Goal: Browse casually: Explore the website without a specific task or goal

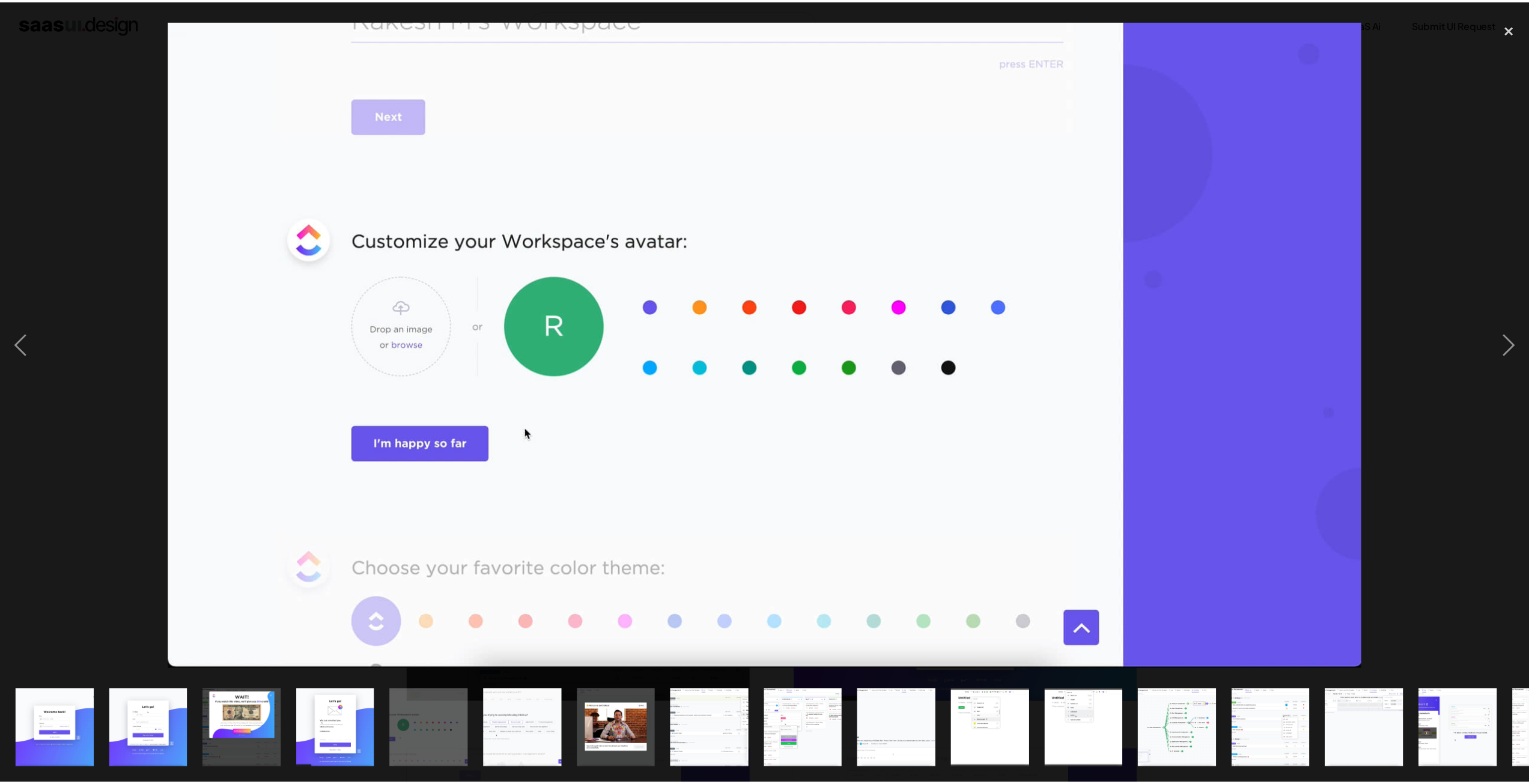
scroll to position [481, 0]
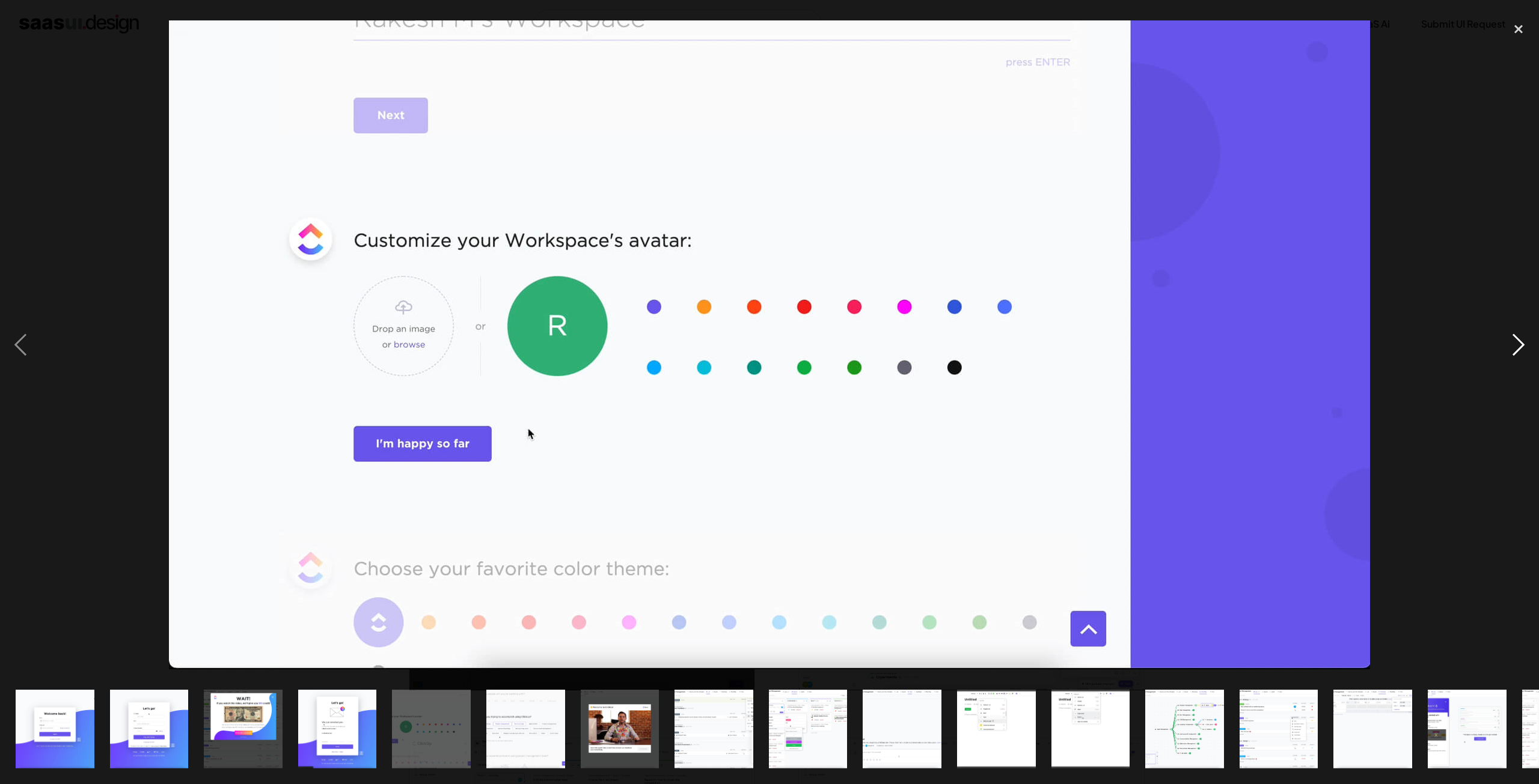
click at [1516, 348] on div "next image" at bounding box center [1518, 345] width 41 height 658
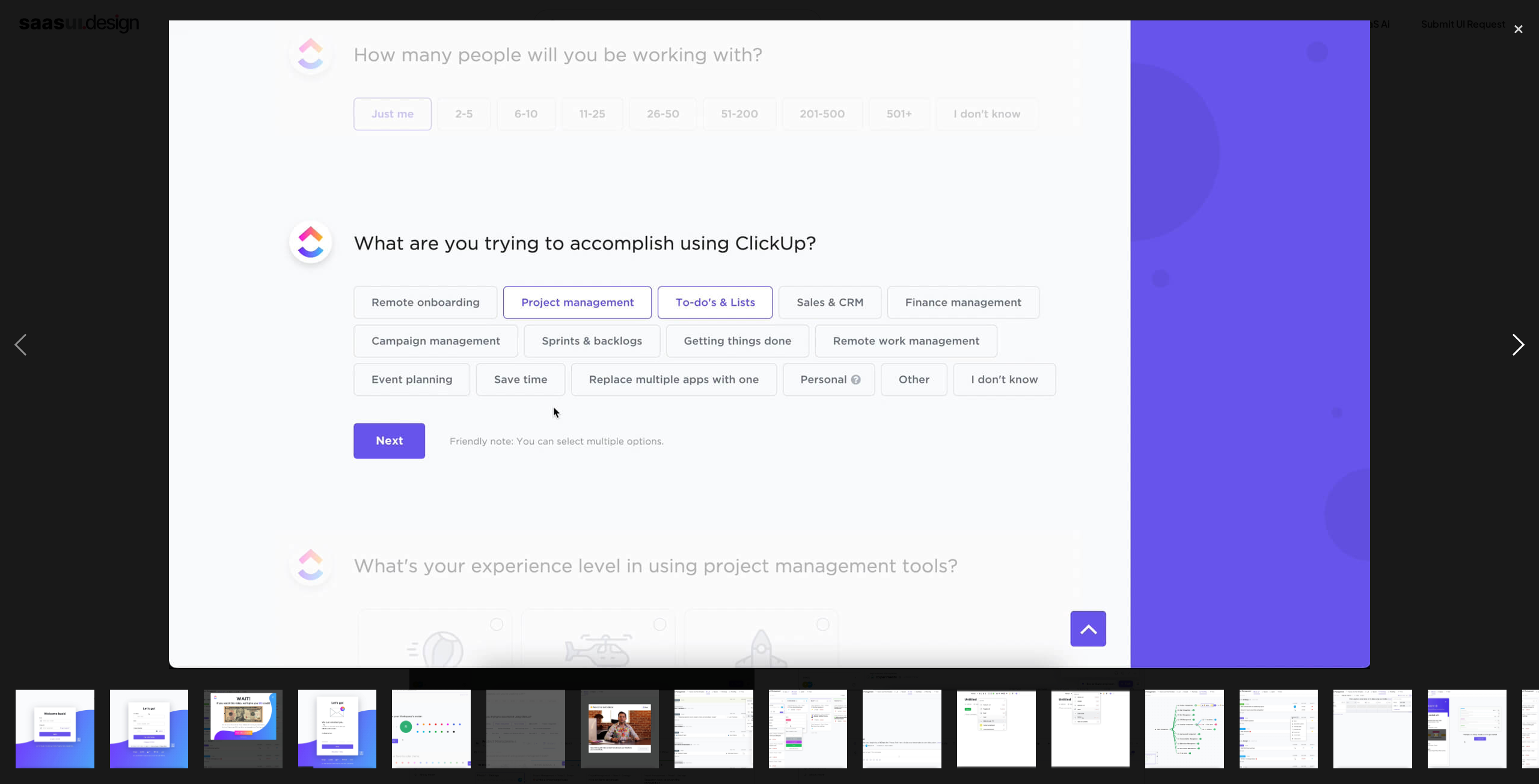
click at [1516, 348] on div "next image" at bounding box center [1518, 345] width 41 height 658
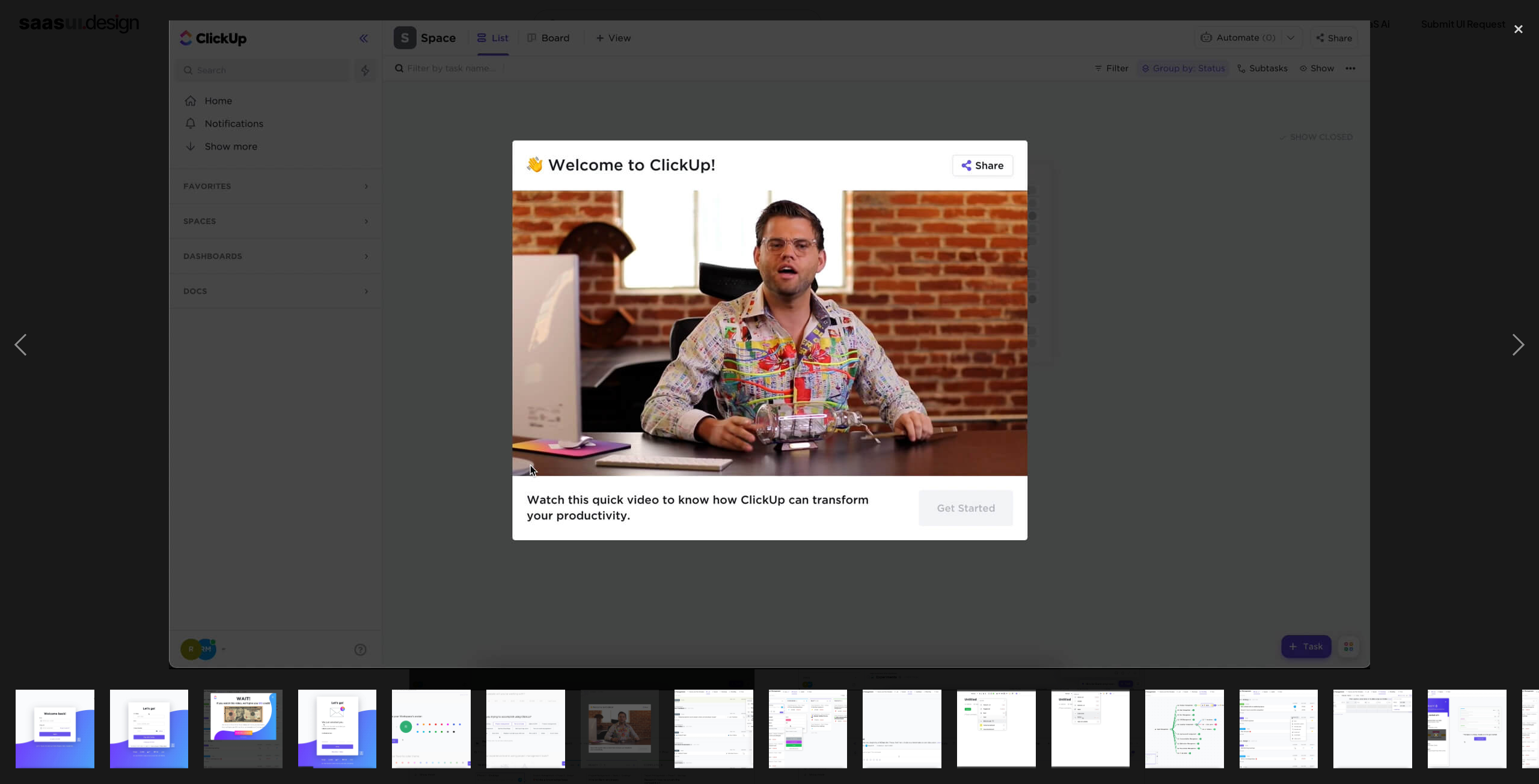
click at [45, 356] on div at bounding box center [770, 345] width 1539 height 658
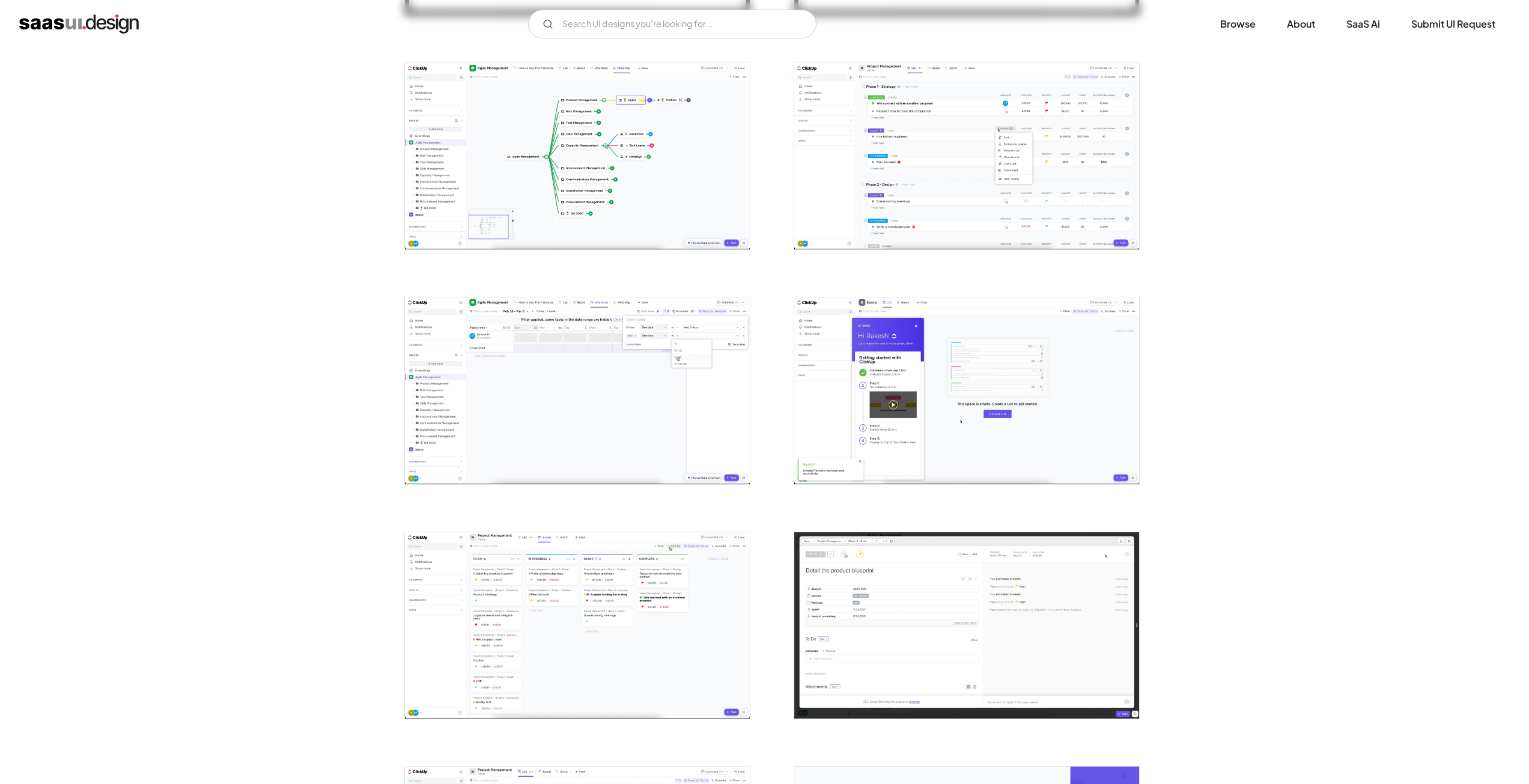
scroll to position [1623, 0]
click at [968, 162] on img "open lightbox" at bounding box center [967, 158] width 345 height 186
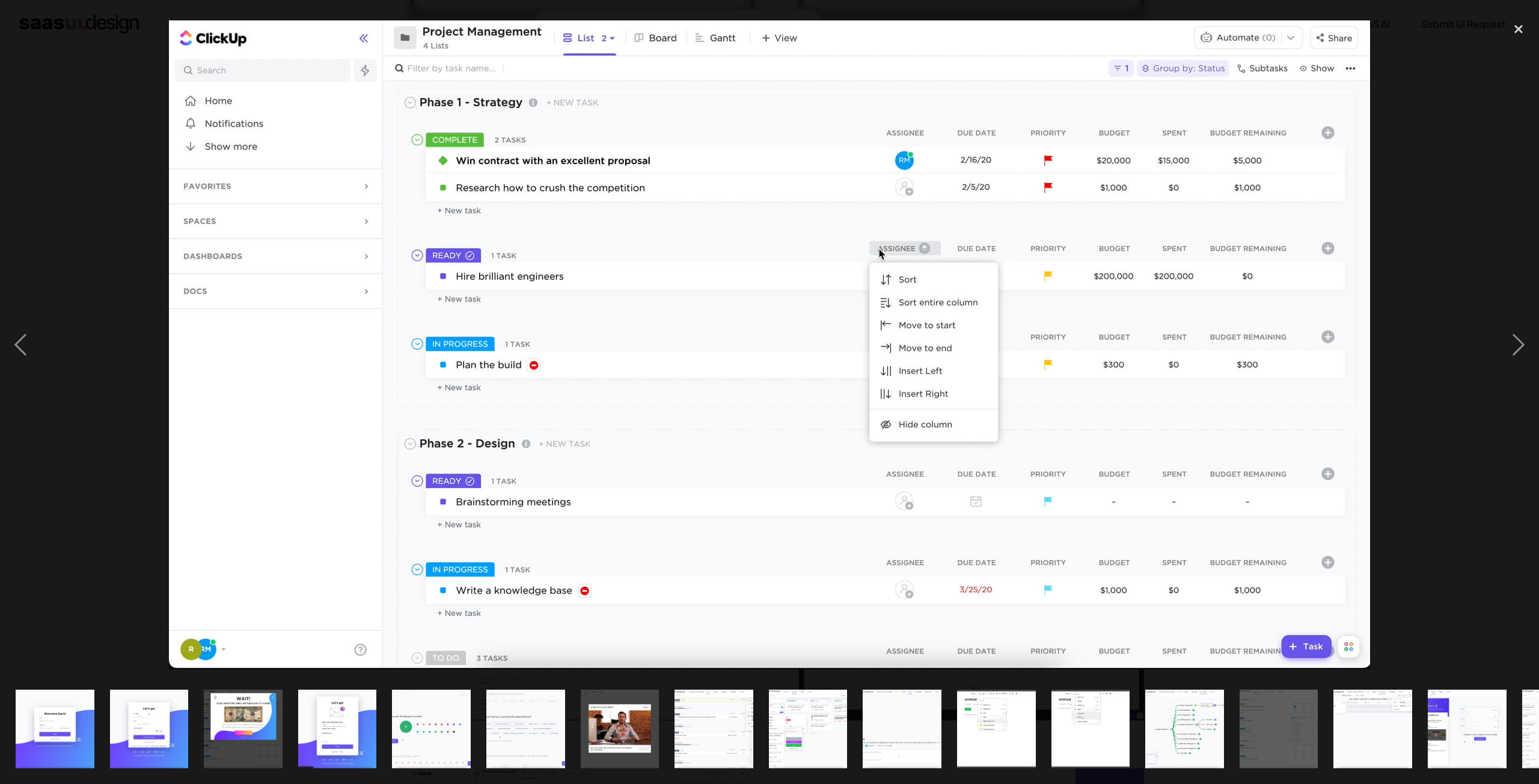
click at [117, 261] on div at bounding box center [770, 345] width 1539 height 658
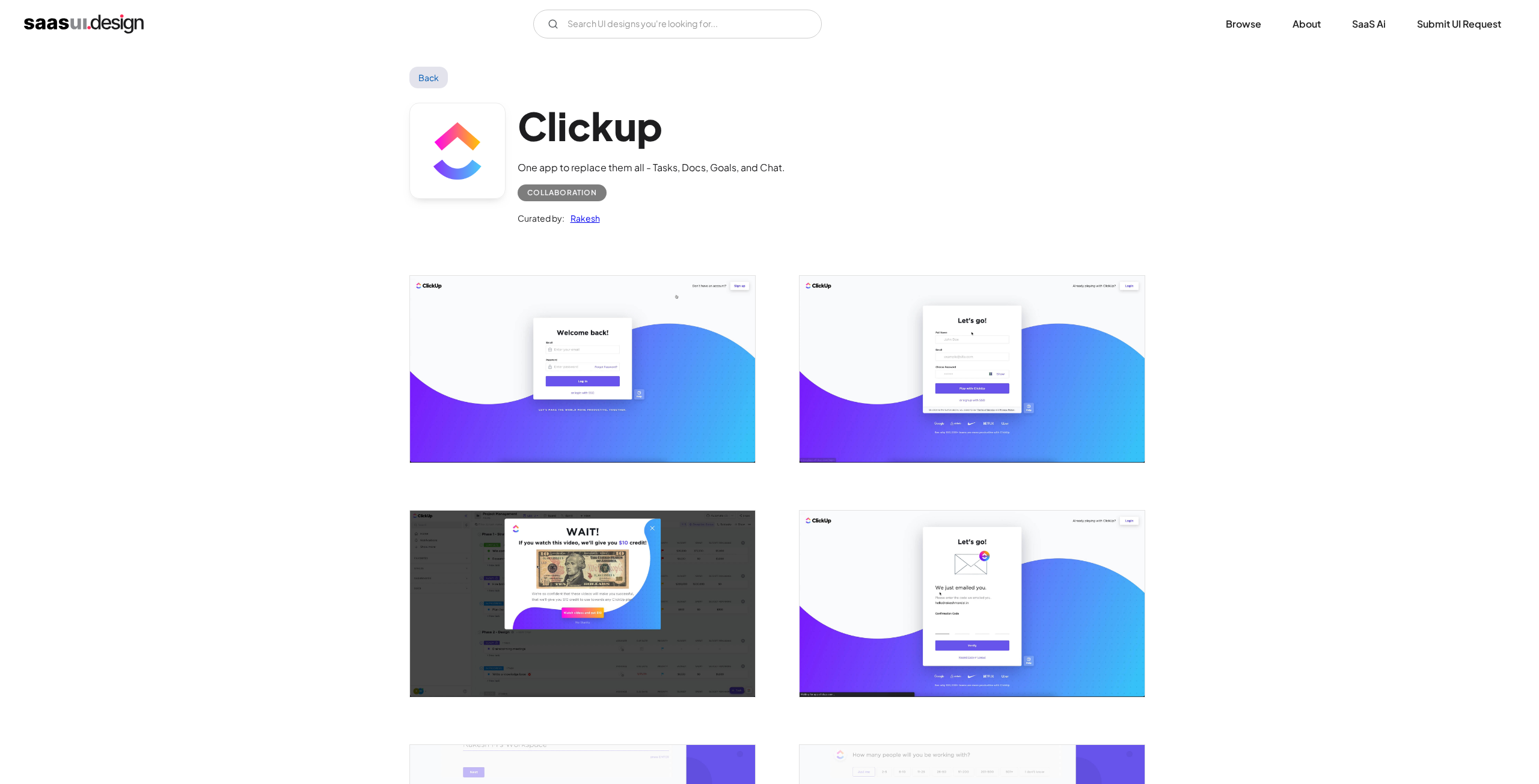
scroll to position [0, 0]
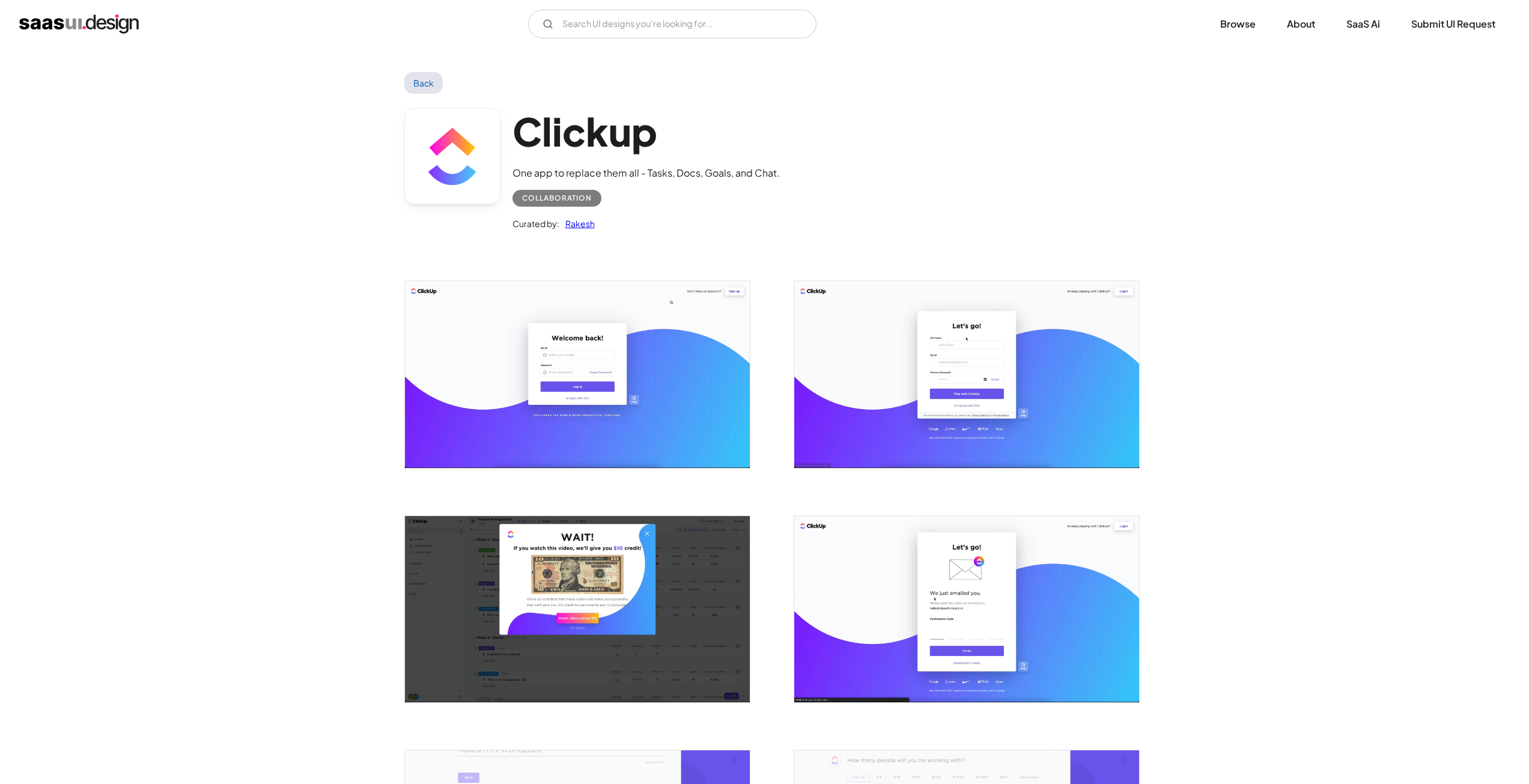
click at [532, 386] on img "open lightbox" at bounding box center [577, 374] width 345 height 186
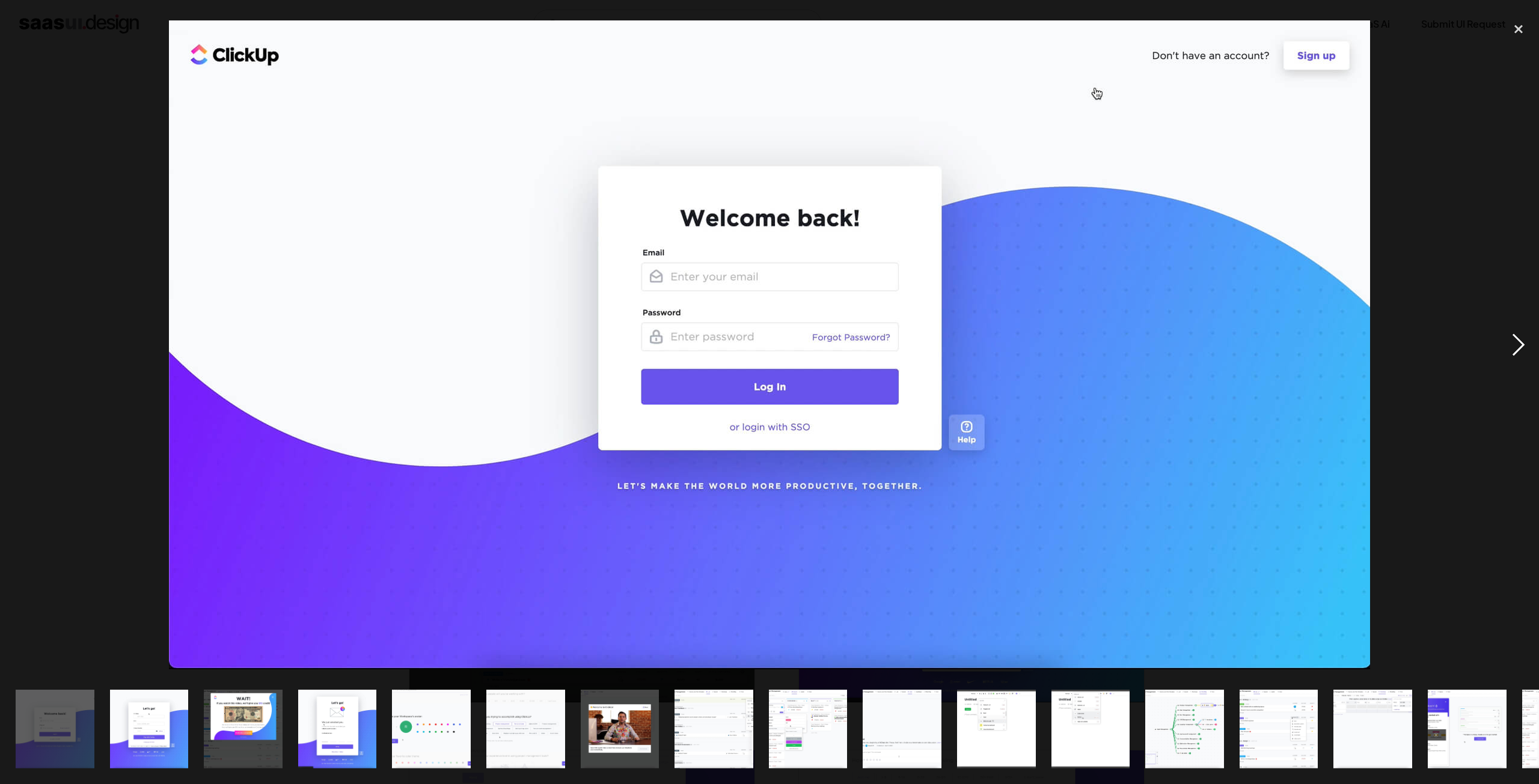
click at [1514, 353] on div "next image" at bounding box center [1518, 345] width 41 height 658
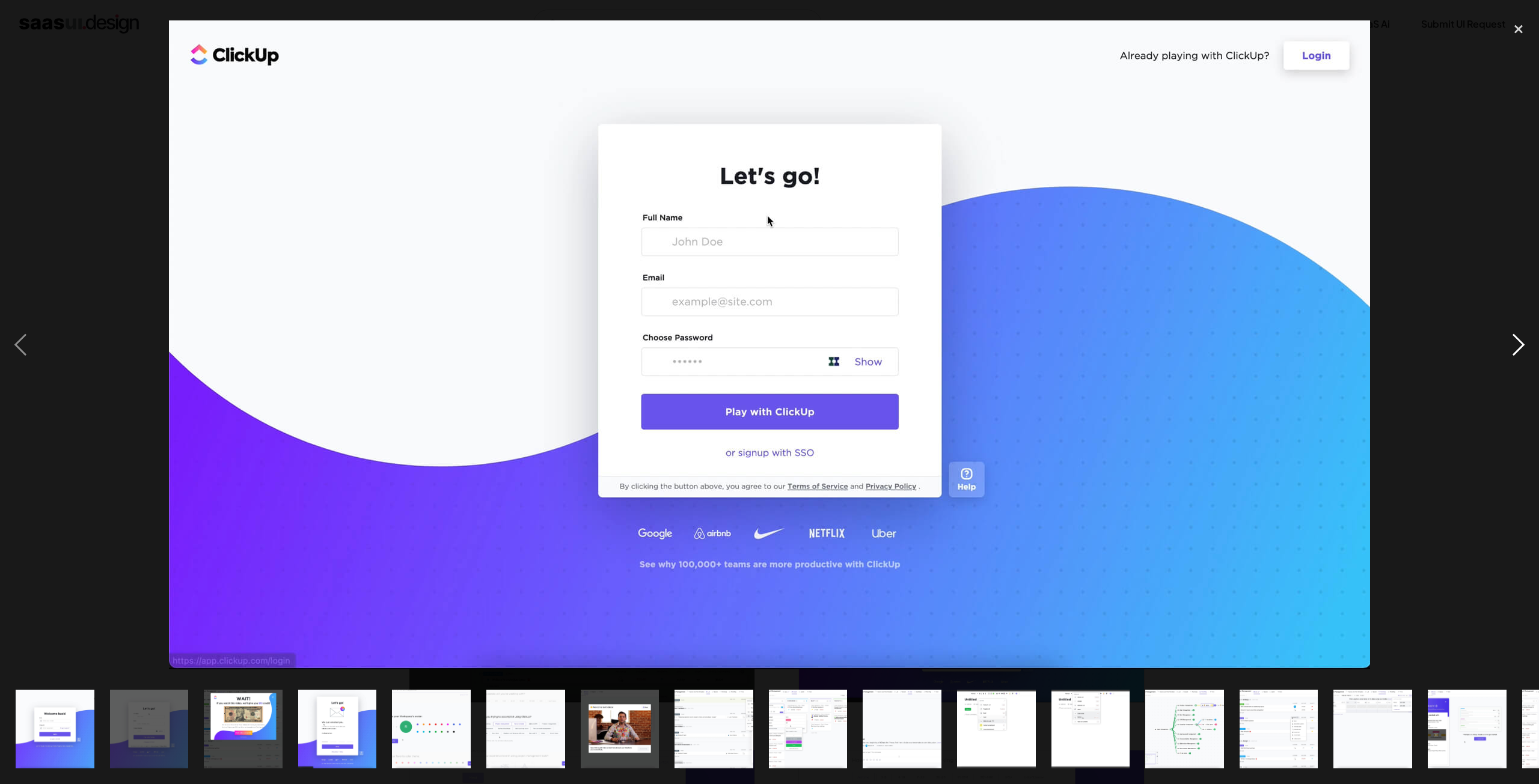
click at [1514, 353] on div "next image" at bounding box center [1518, 345] width 41 height 658
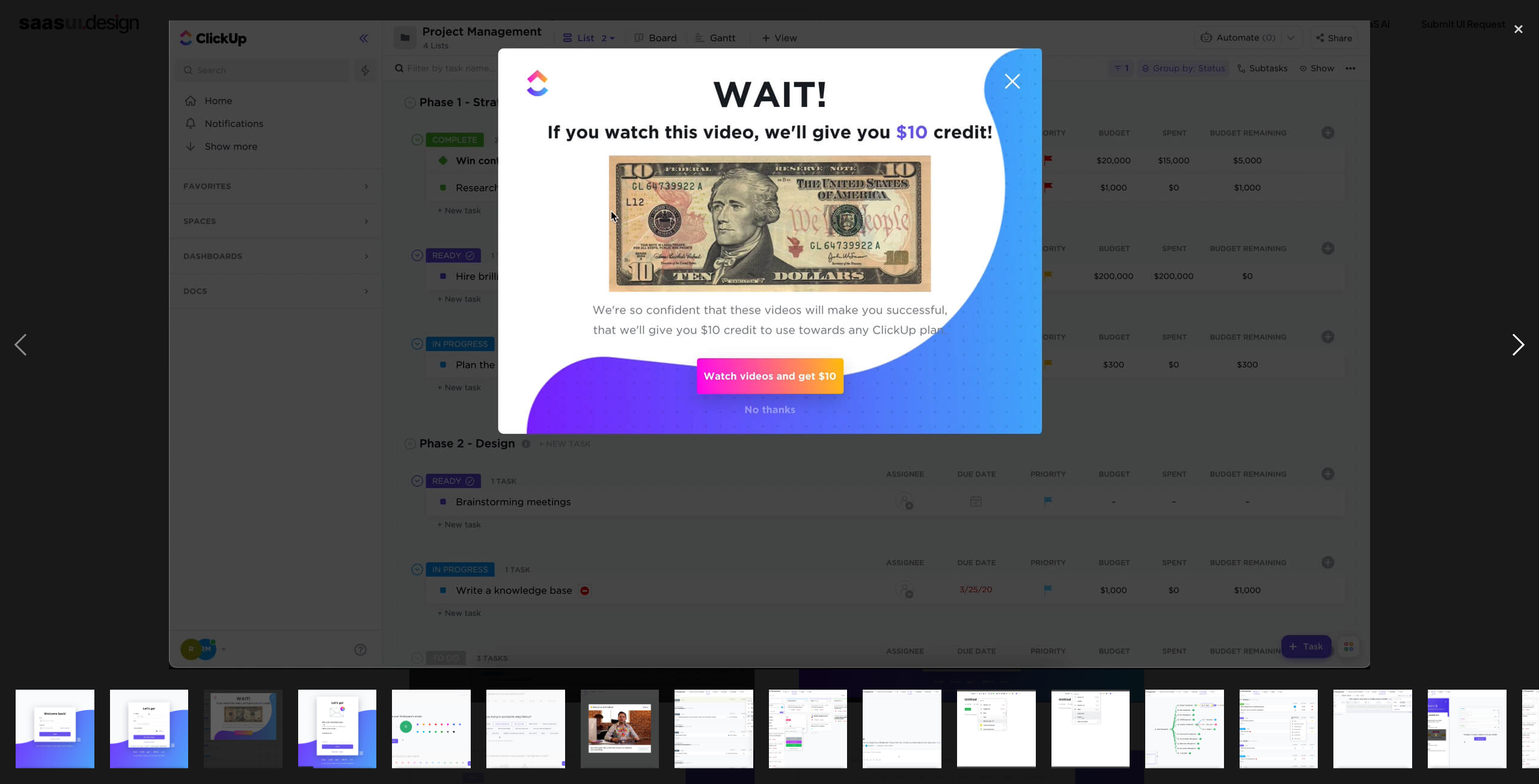
click at [1514, 353] on div "next image" at bounding box center [1518, 345] width 41 height 658
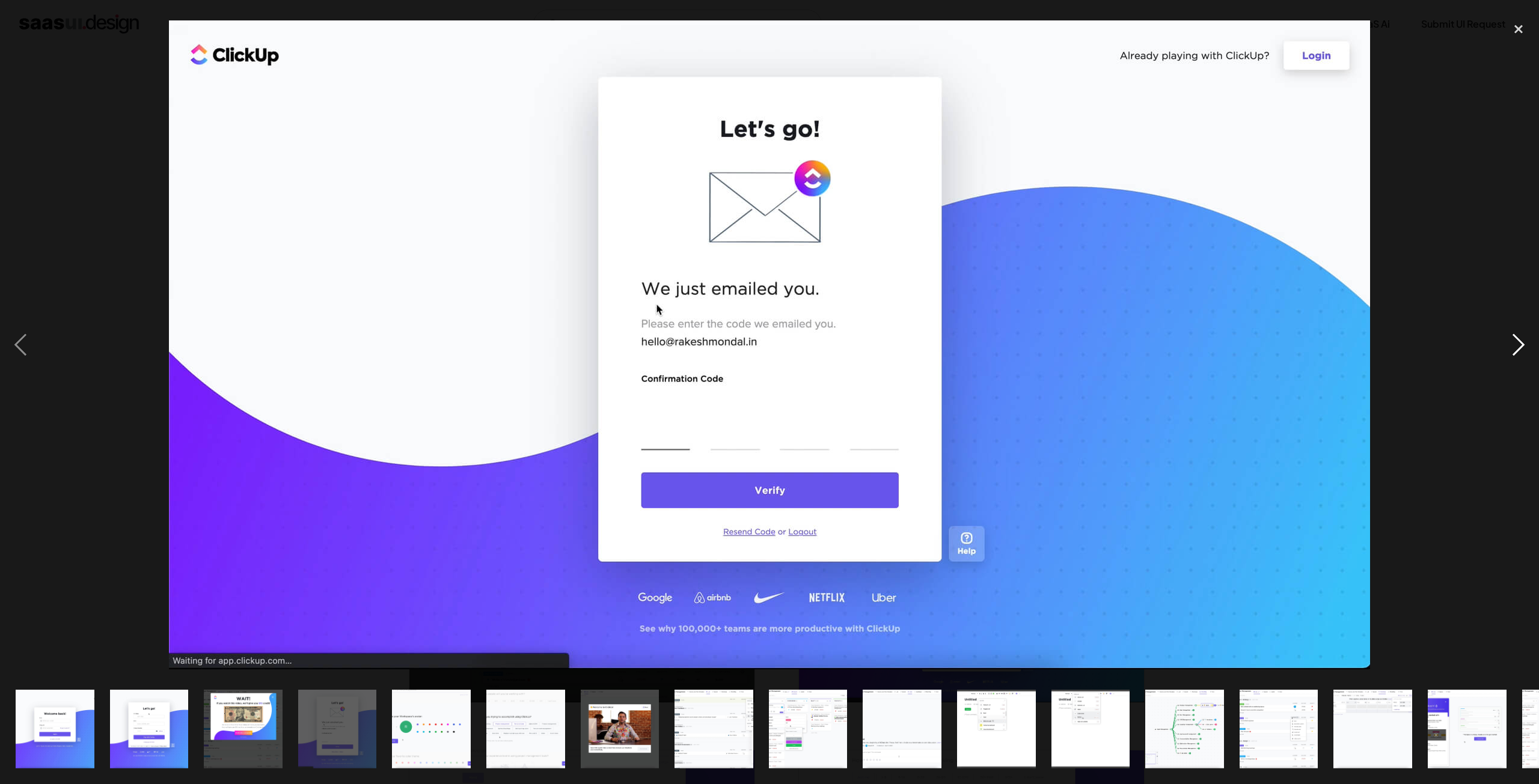
click at [1514, 353] on div "next image" at bounding box center [1518, 345] width 41 height 658
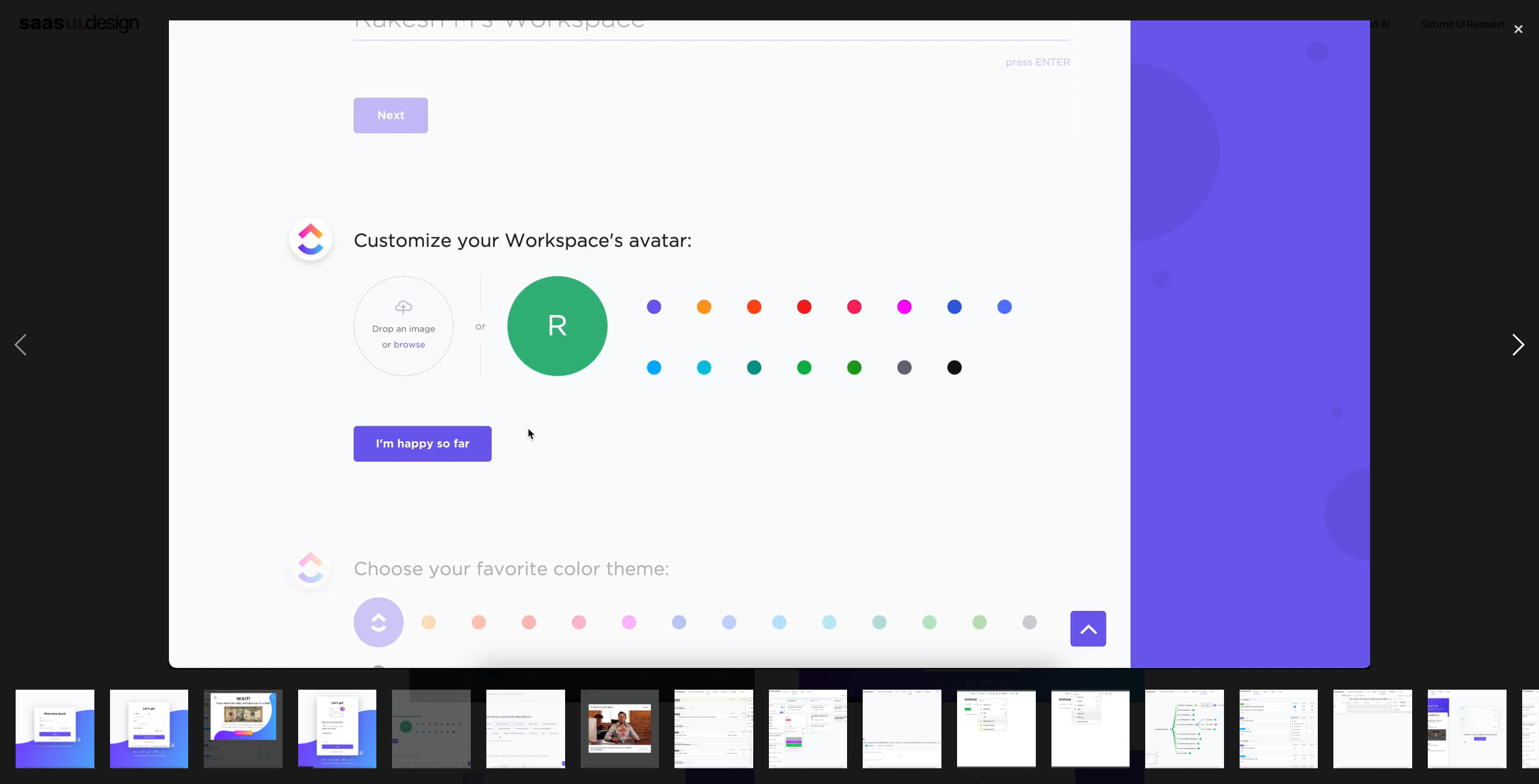
click at [1514, 353] on div "next image" at bounding box center [1518, 345] width 41 height 658
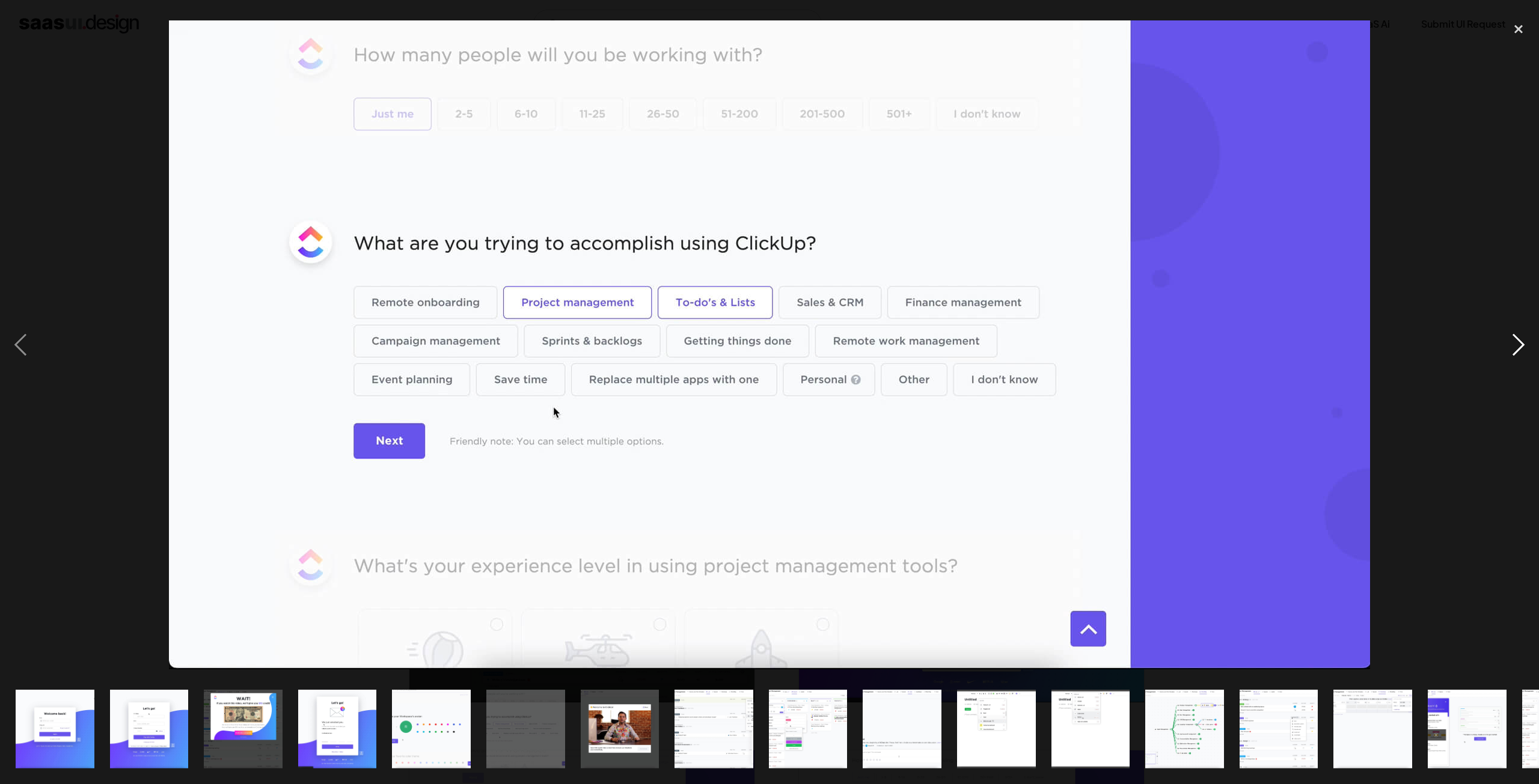
click at [1514, 353] on div "next image" at bounding box center [1518, 345] width 41 height 658
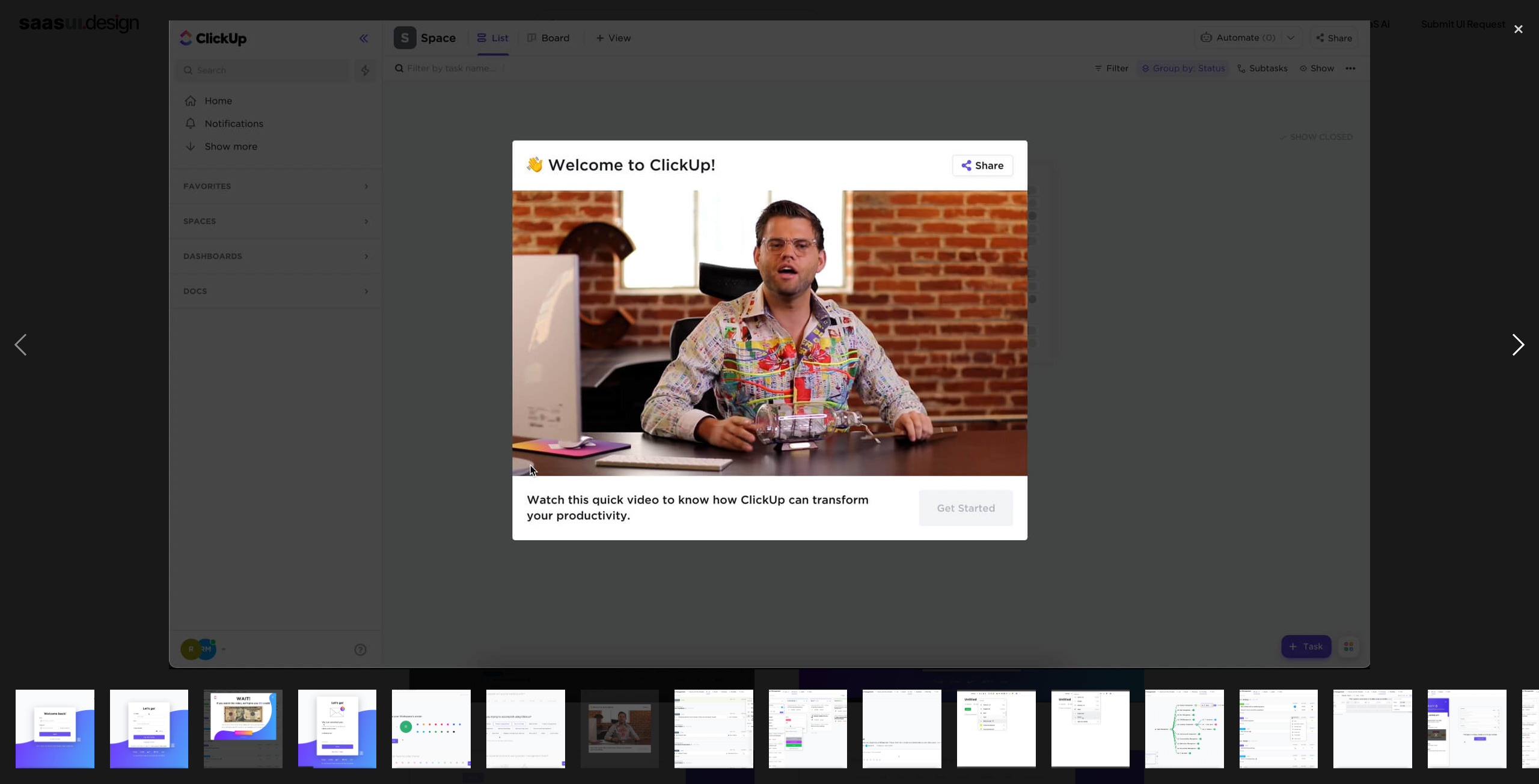
click at [1514, 353] on div "next image" at bounding box center [1518, 345] width 41 height 658
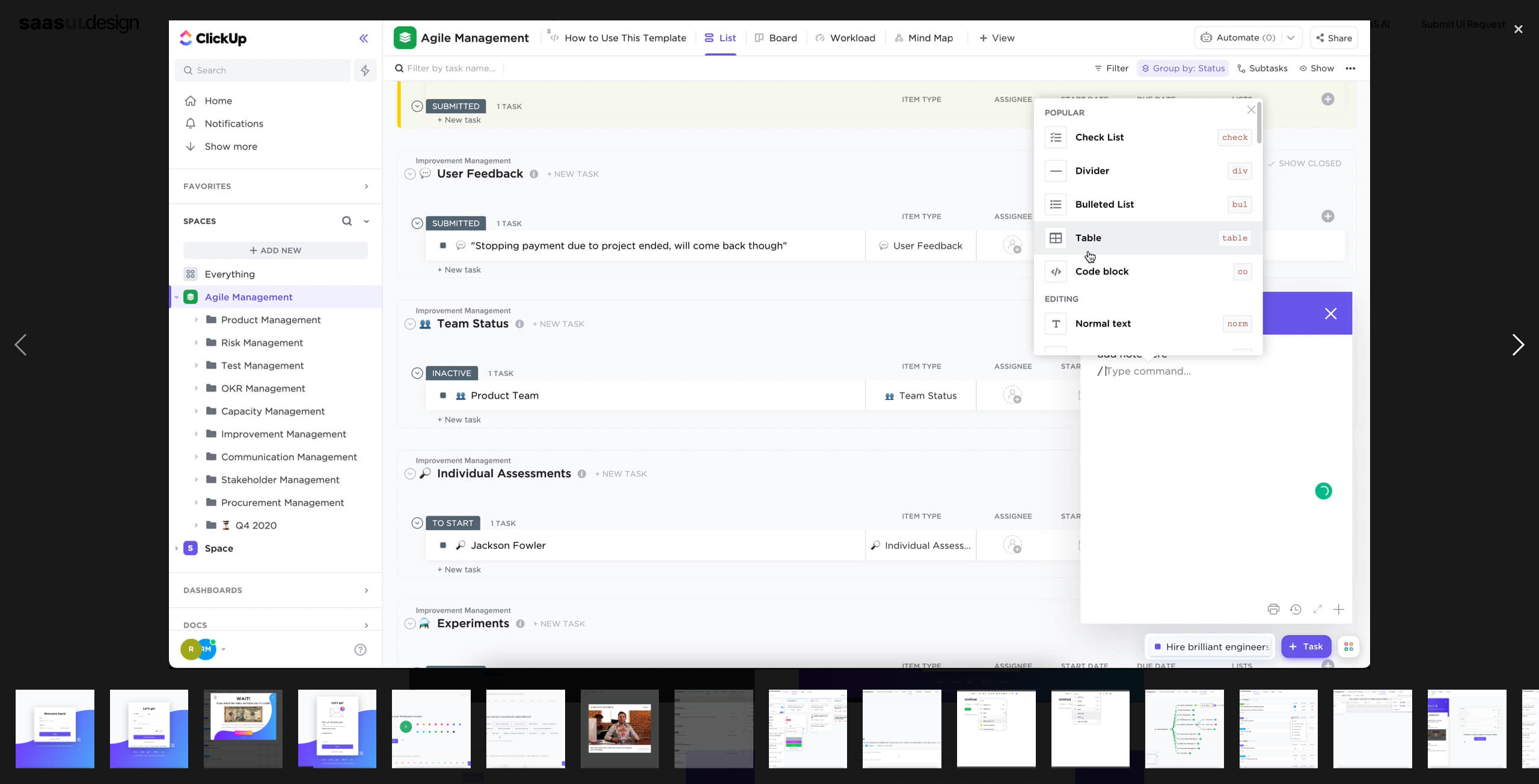
click at [1514, 353] on div "next image" at bounding box center [1518, 345] width 41 height 658
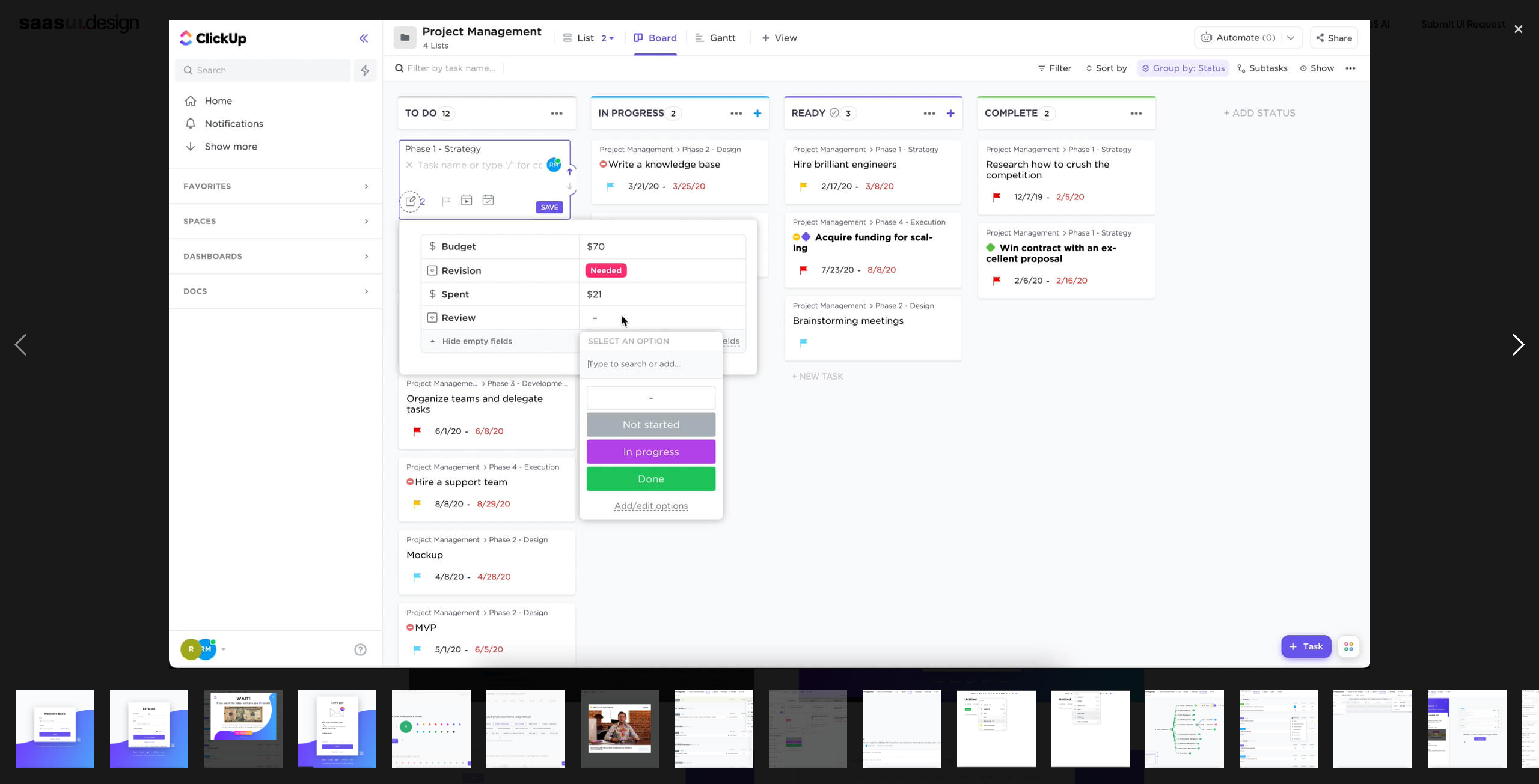
click at [1514, 353] on div "next image" at bounding box center [1518, 345] width 41 height 658
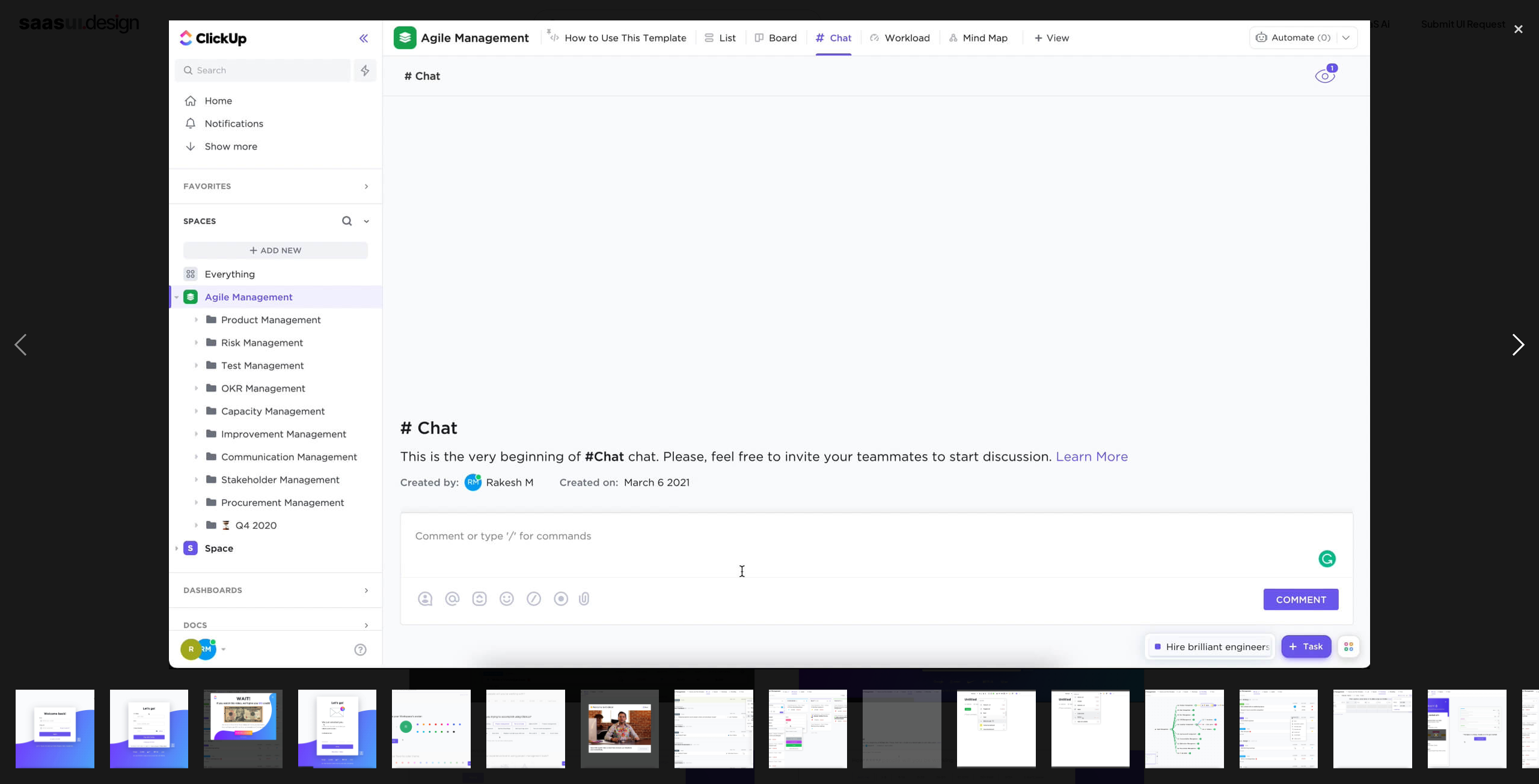
click at [1514, 353] on div "next image" at bounding box center [1518, 345] width 41 height 658
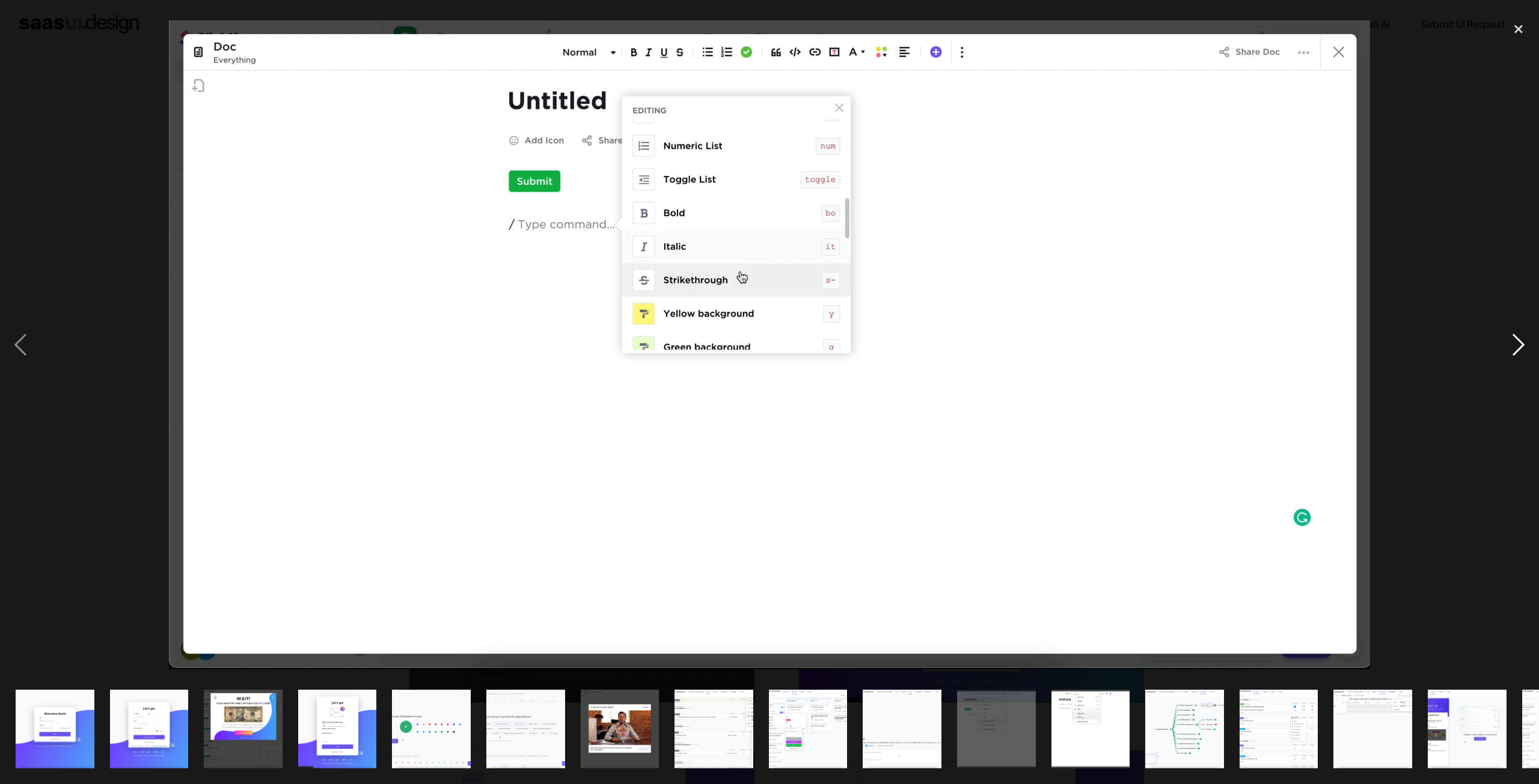
click at [1514, 353] on div "next image" at bounding box center [1518, 345] width 41 height 658
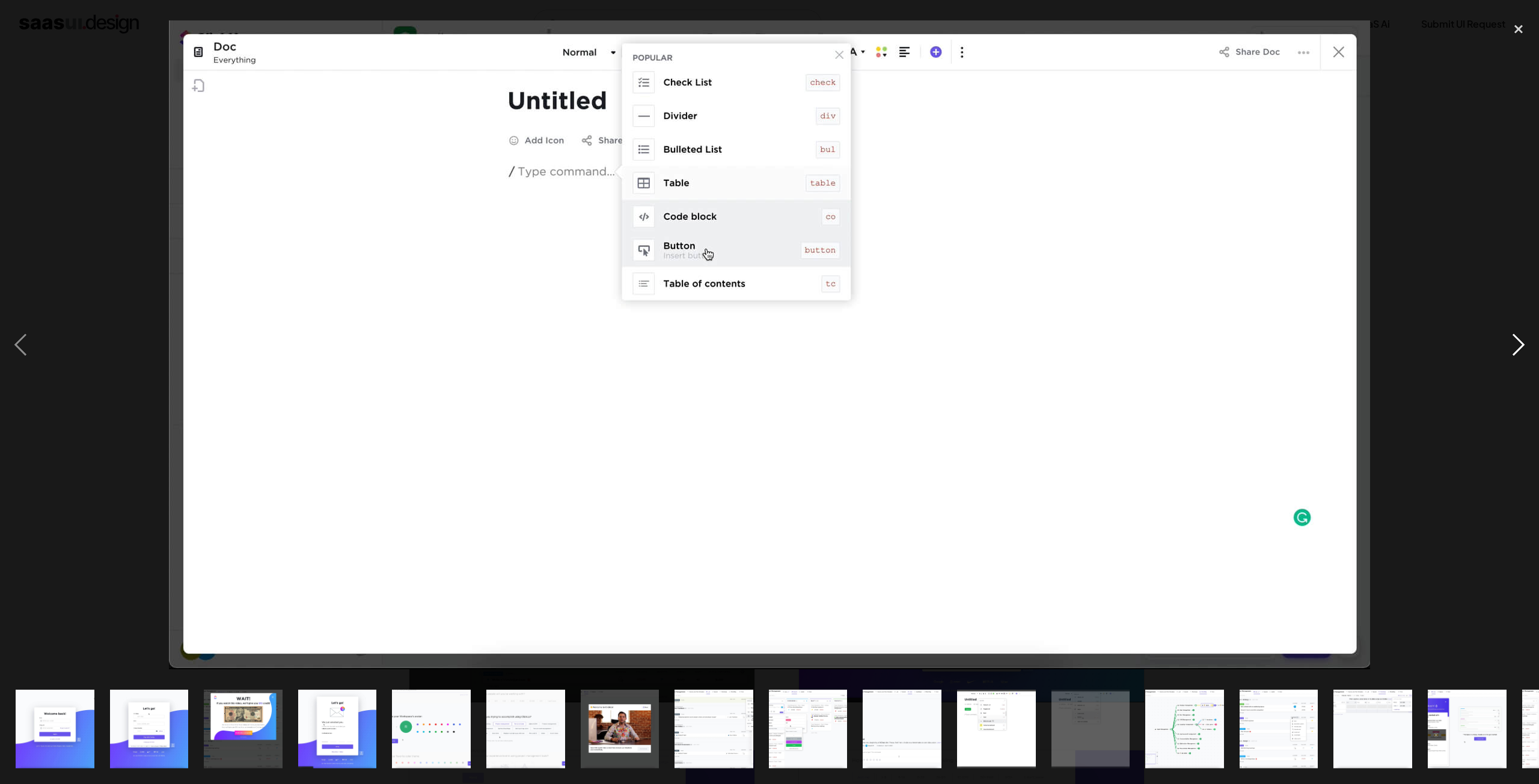
click at [1514, 353] on div "next image" at bounding box center [1518, 345] width 41 height 658
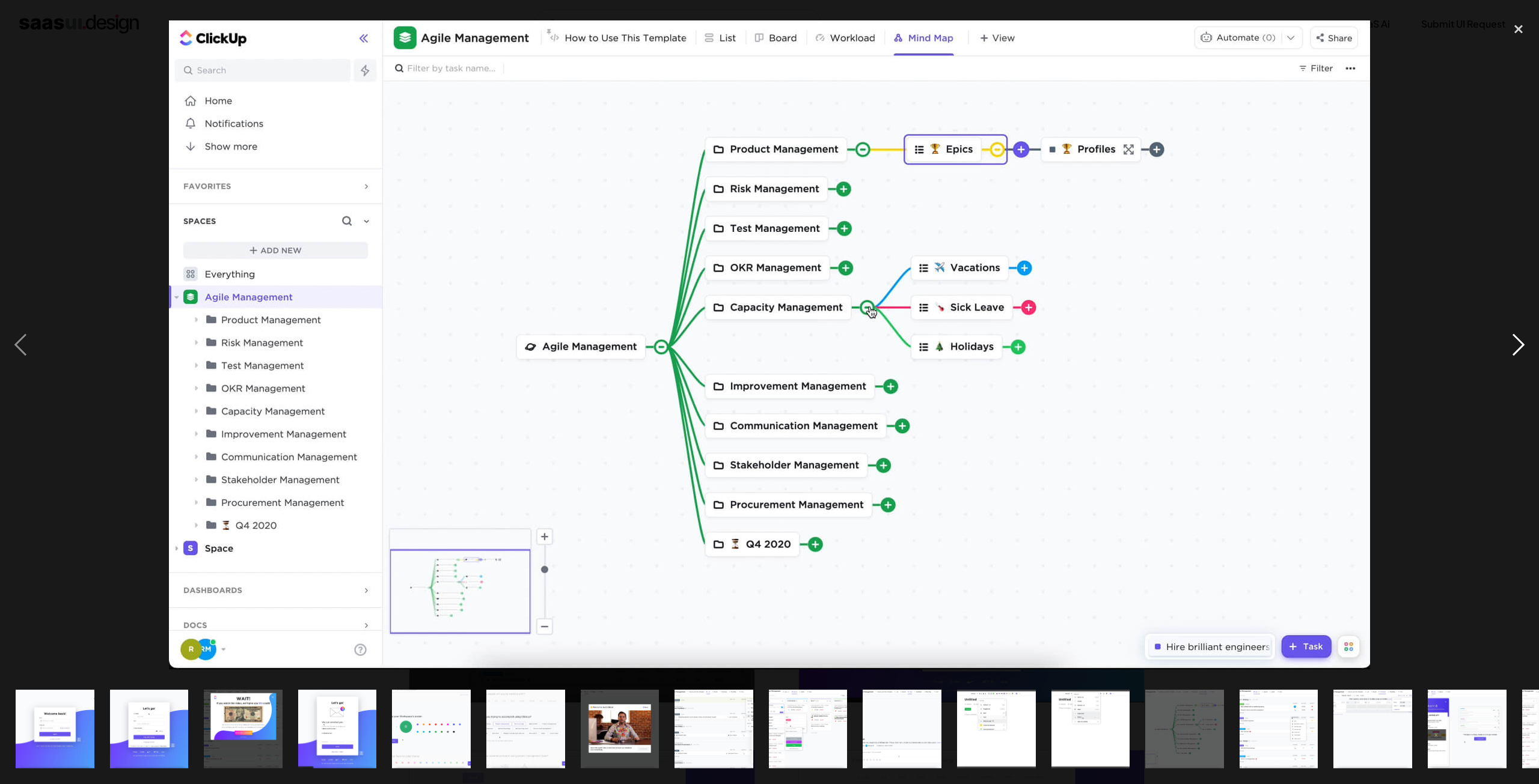
click at [1514, 353] on div "next image" at bounding box center [1518, 345] width 41 height 658
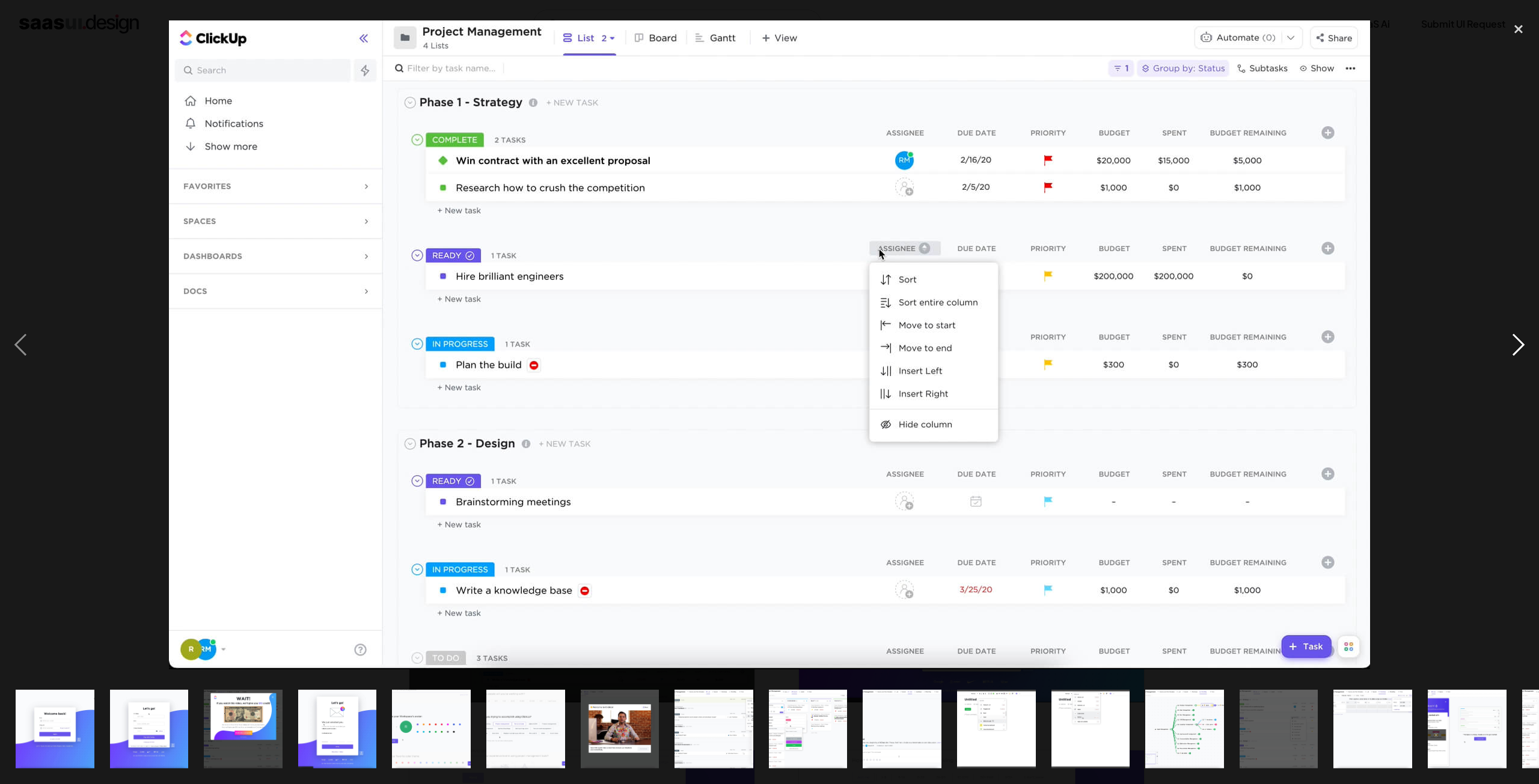
click at [1514, 353] on div "next image" at bounding box center [1518, 345] width 41 height 658
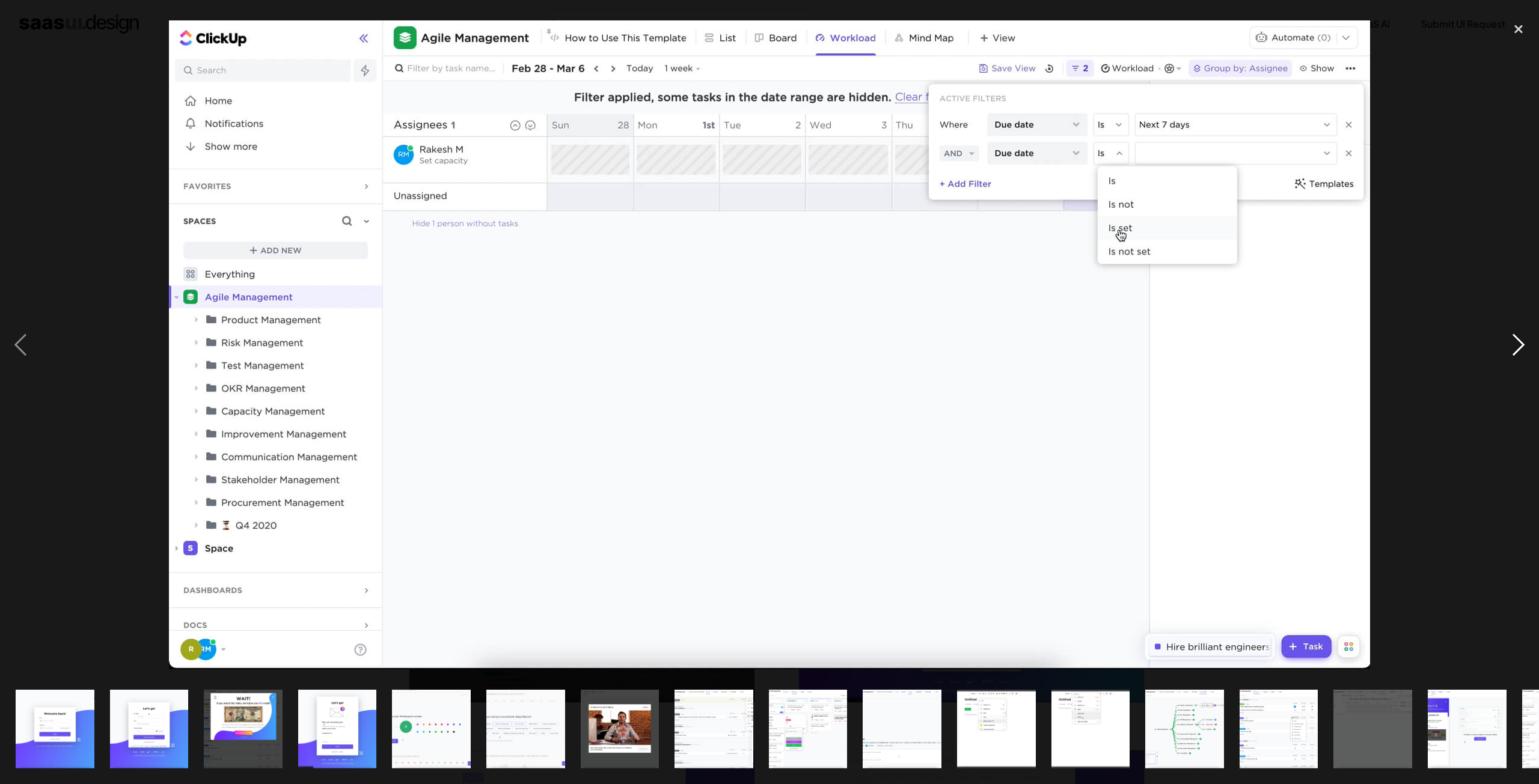
click at [1514, 353] on div "next image" at bounding box center [1518, 345] width 41 height 658
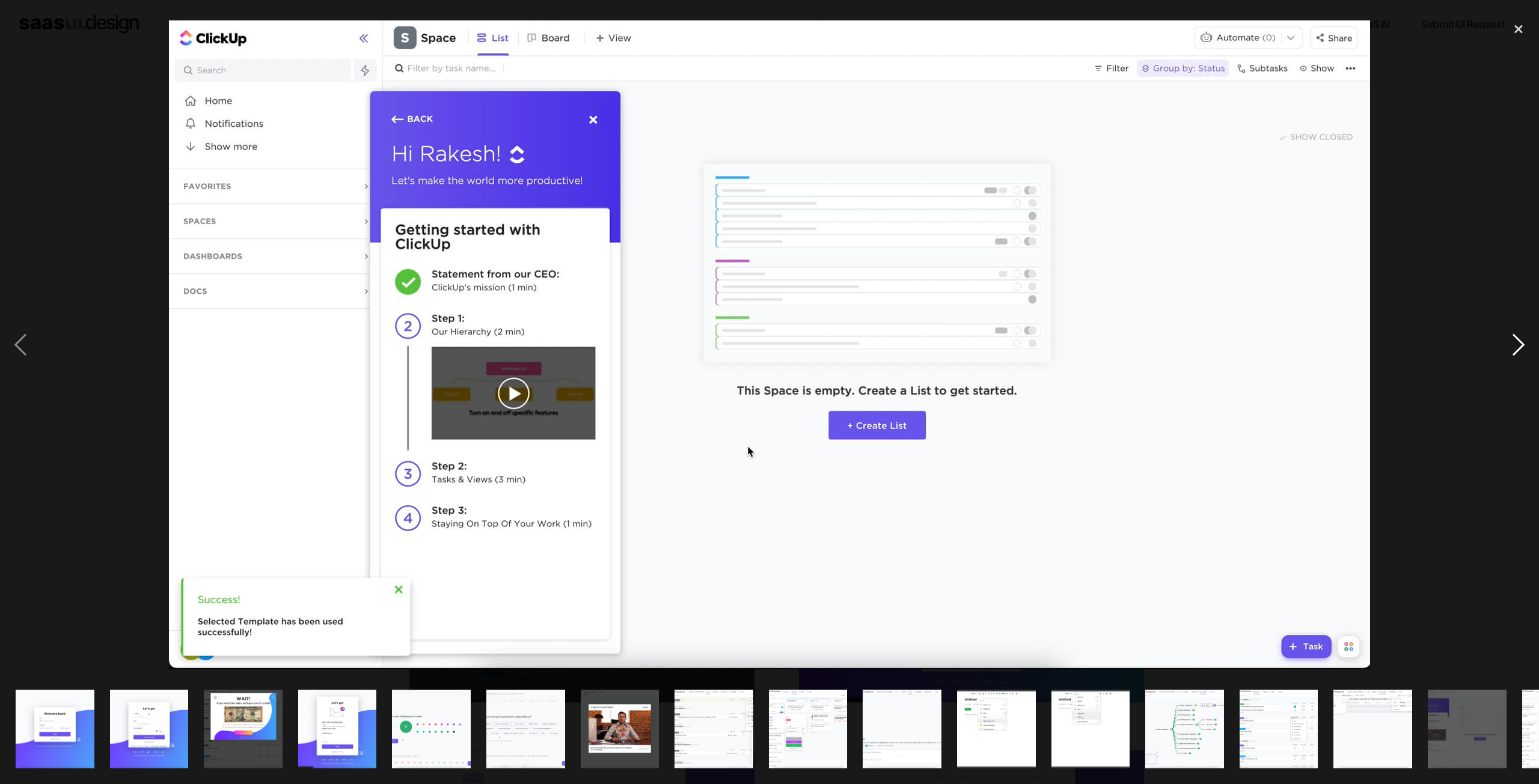
click at [1514, 353] on div "next image" at bounding box center [1518, 345] width 41 height 658
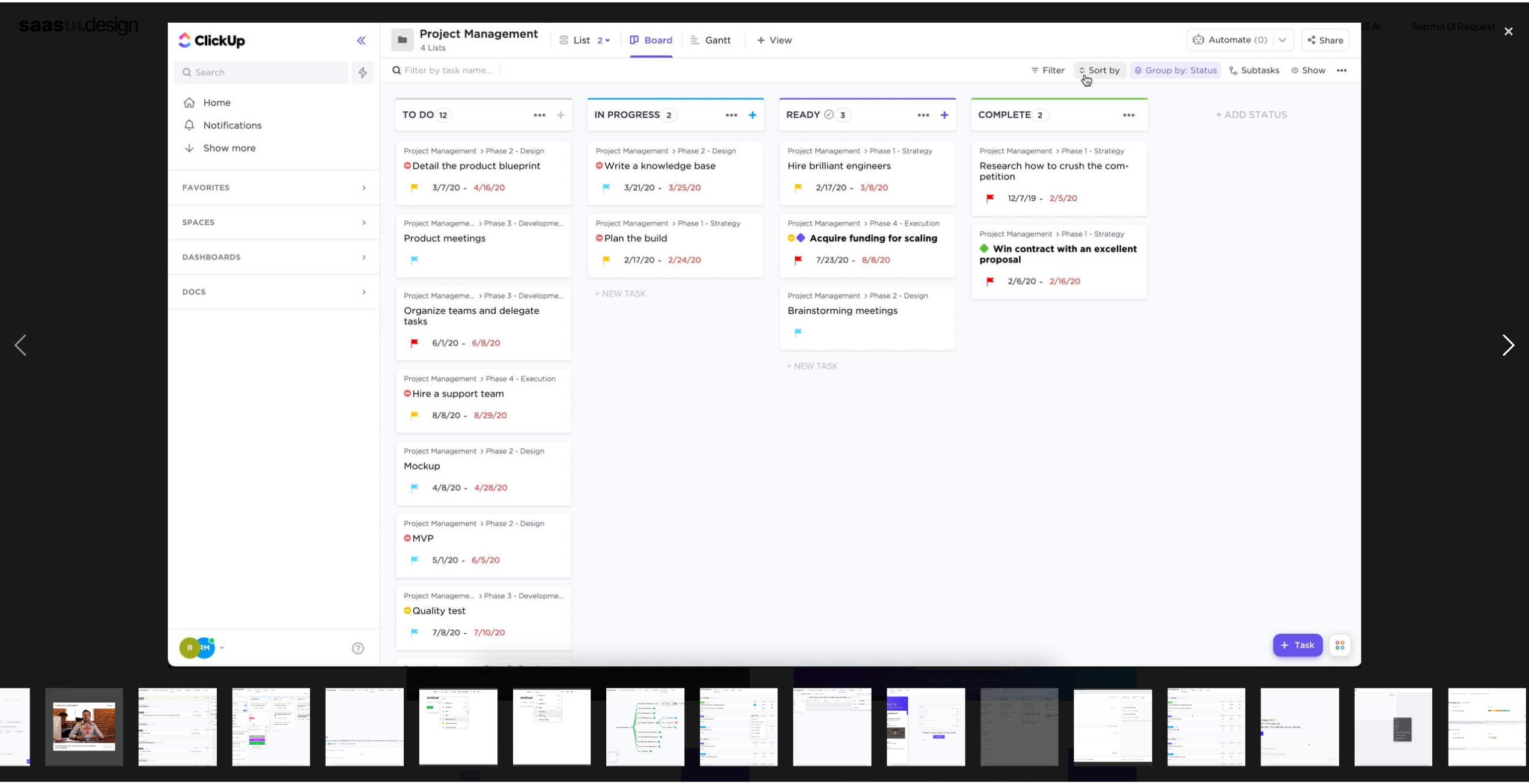
scroll to position [0, 547]
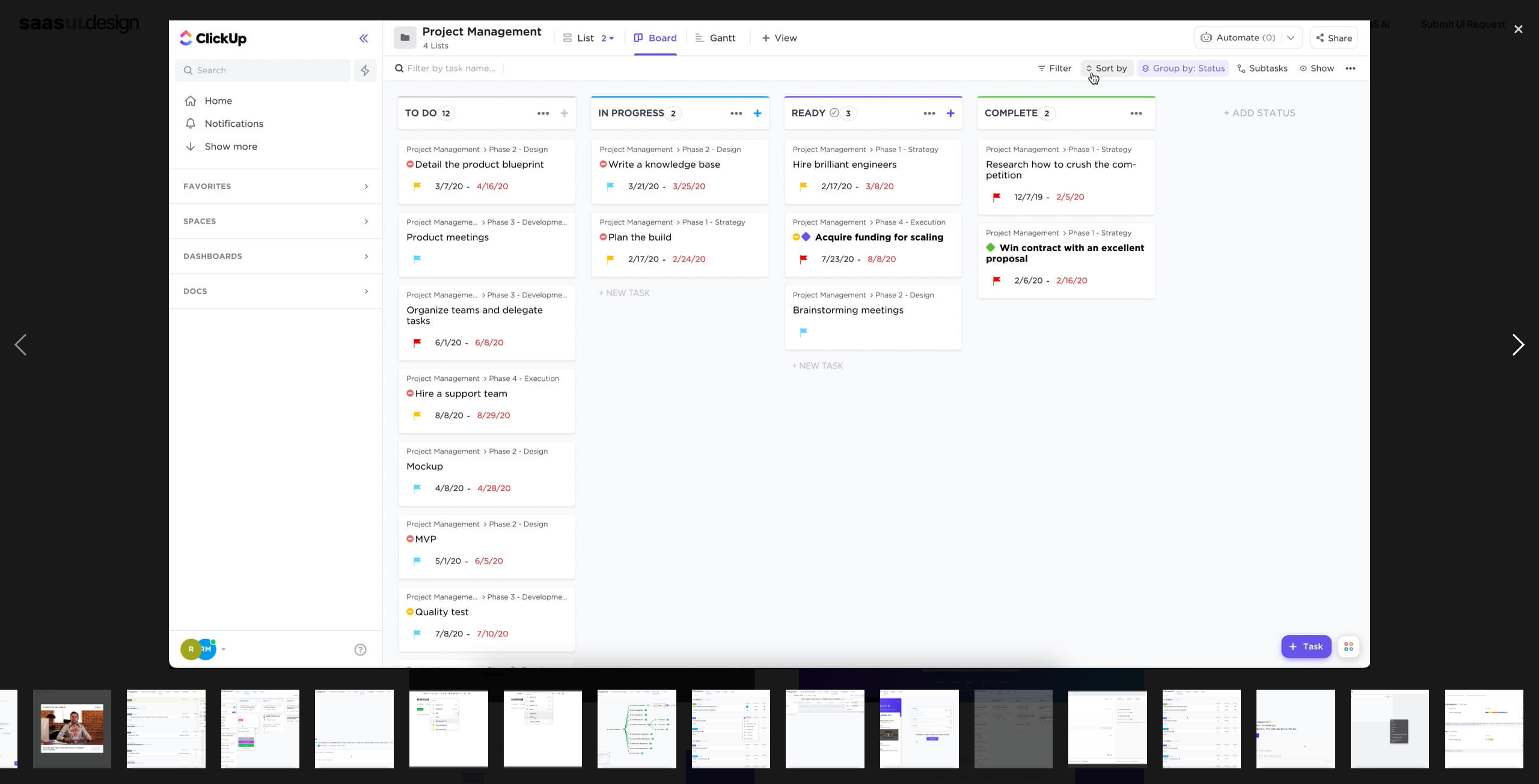
click at [1514, 353] on div "next image" at bounding box center [1518, 345] width 41 height 658
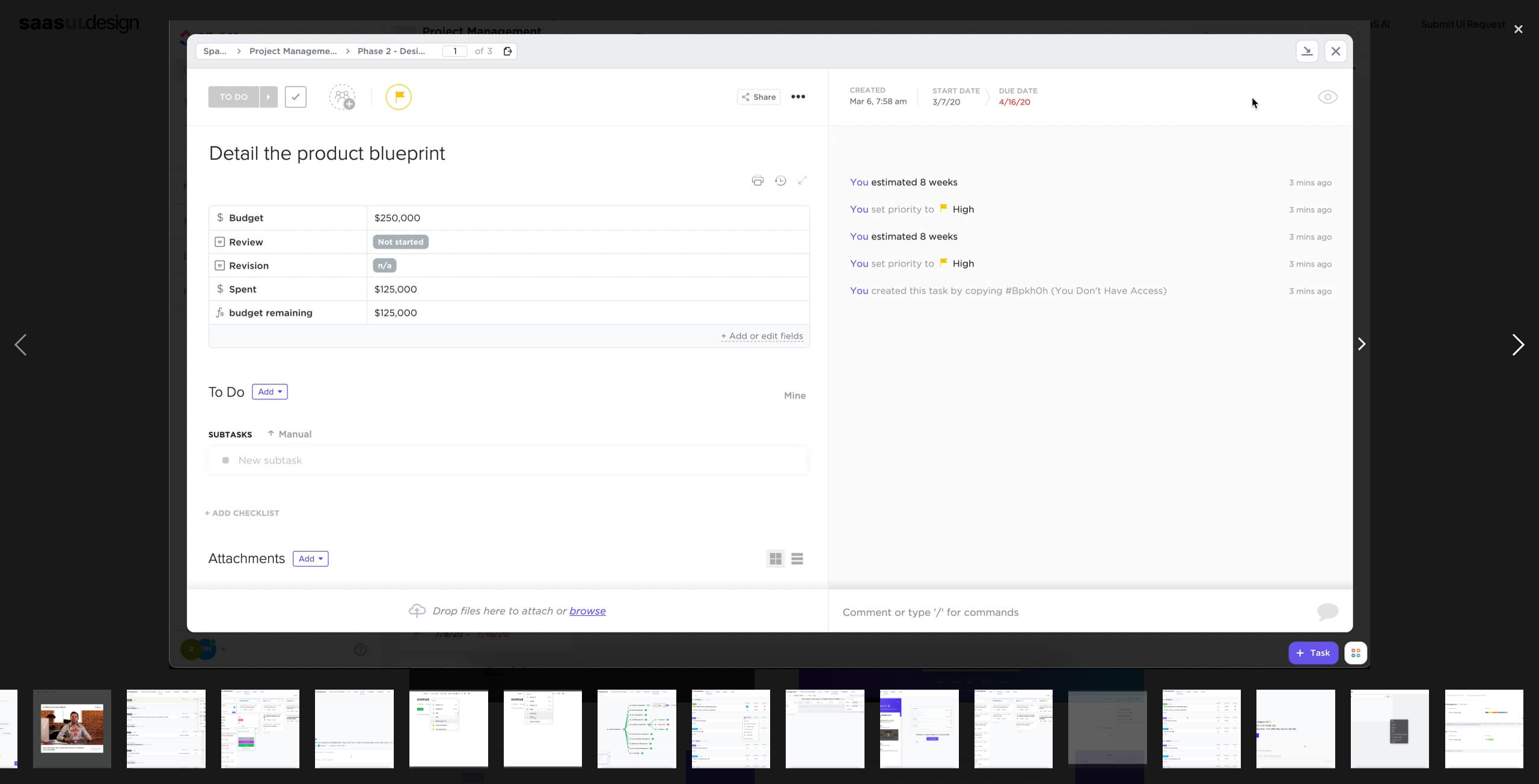
click at [1514, 353] on div "next image" at bounding box center [1518, 345] width 41 height 658
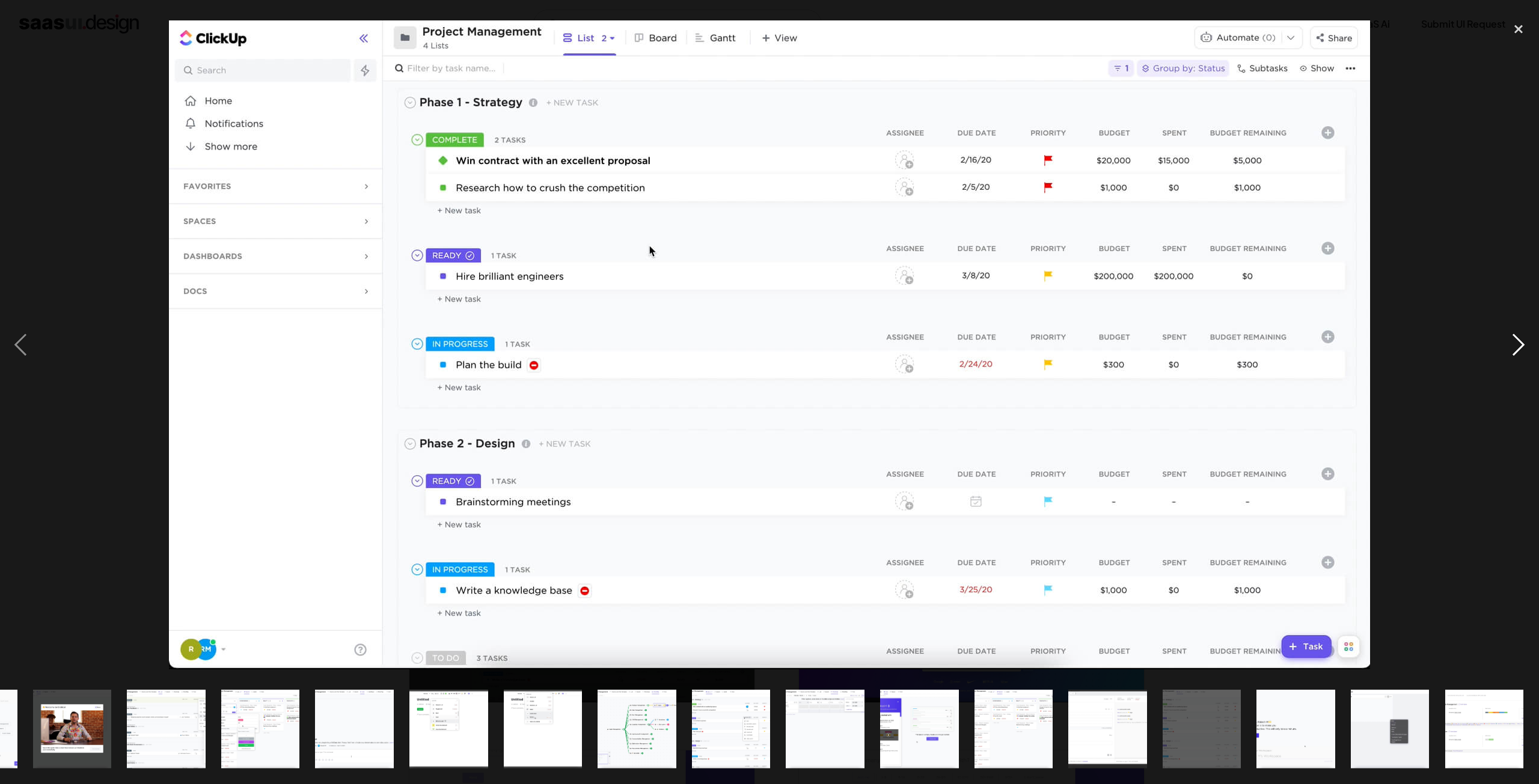
click at [1514, 353] on div "next image" at bounding box center [1518, 345] width 41 height 658
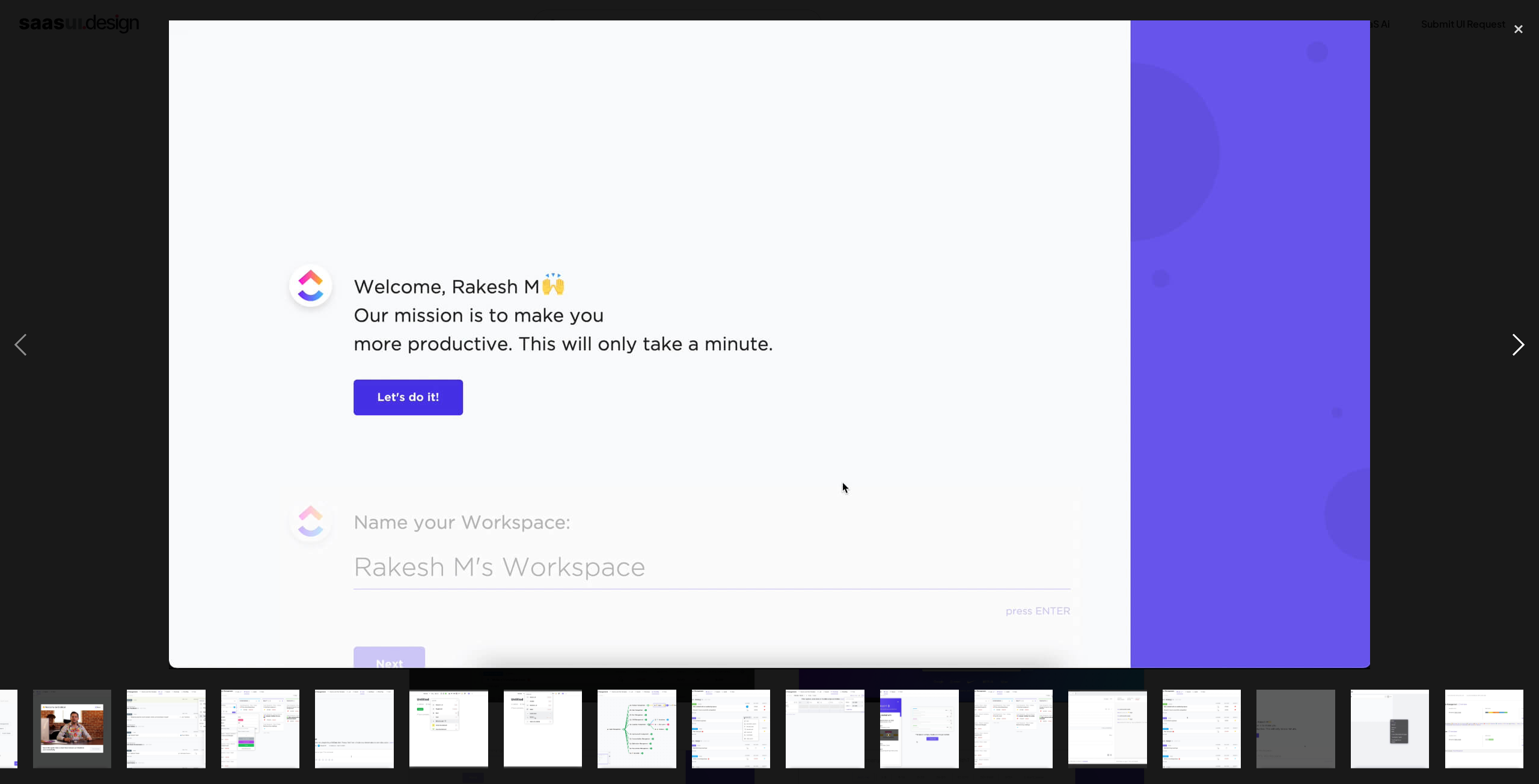
click at [1514, 353] on div "next image" at bounding box center [1518, 345] width 41 height 658
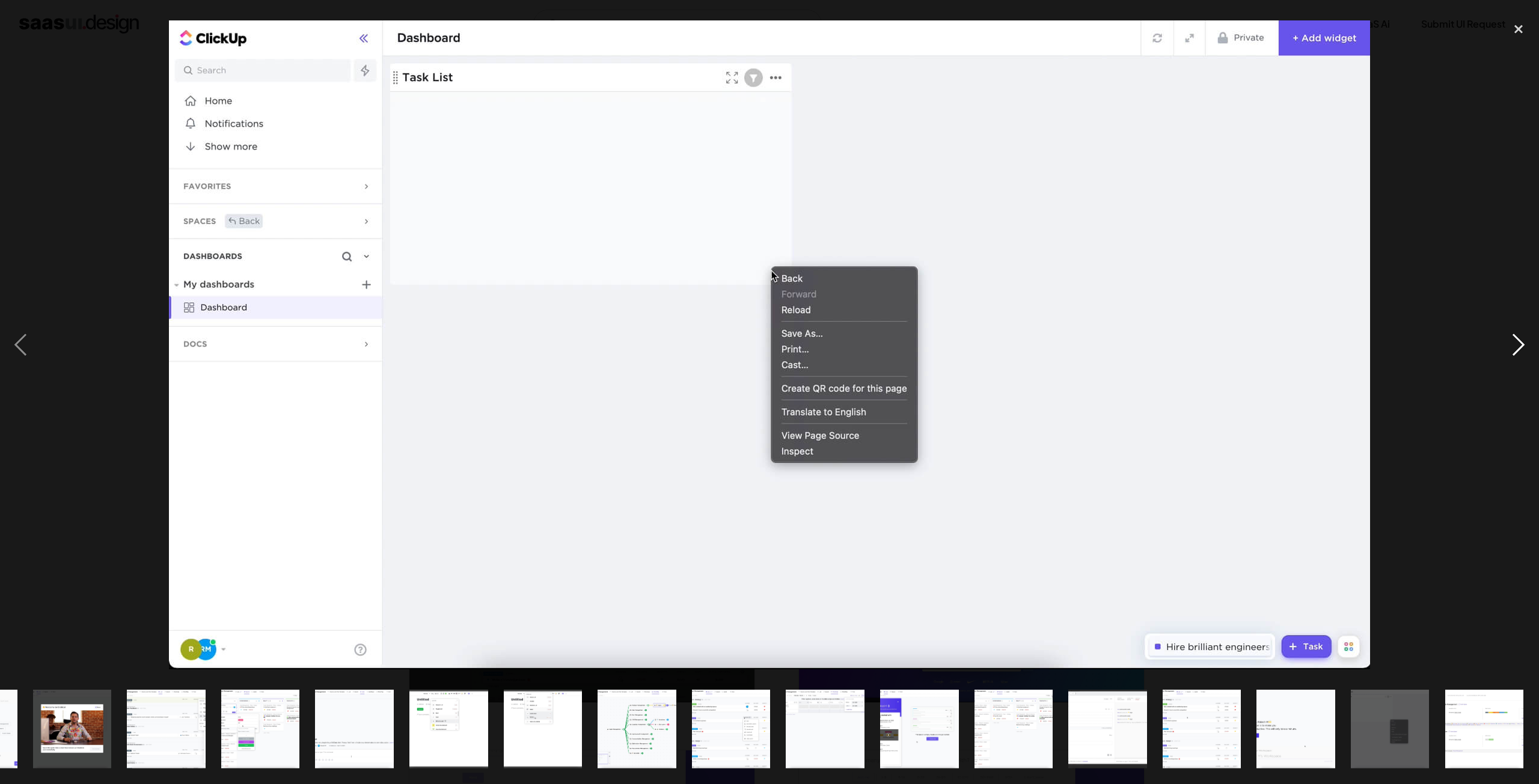
click at [1514, 353] on div "next image" at bounding box center [1518, 345] width 41 height 658
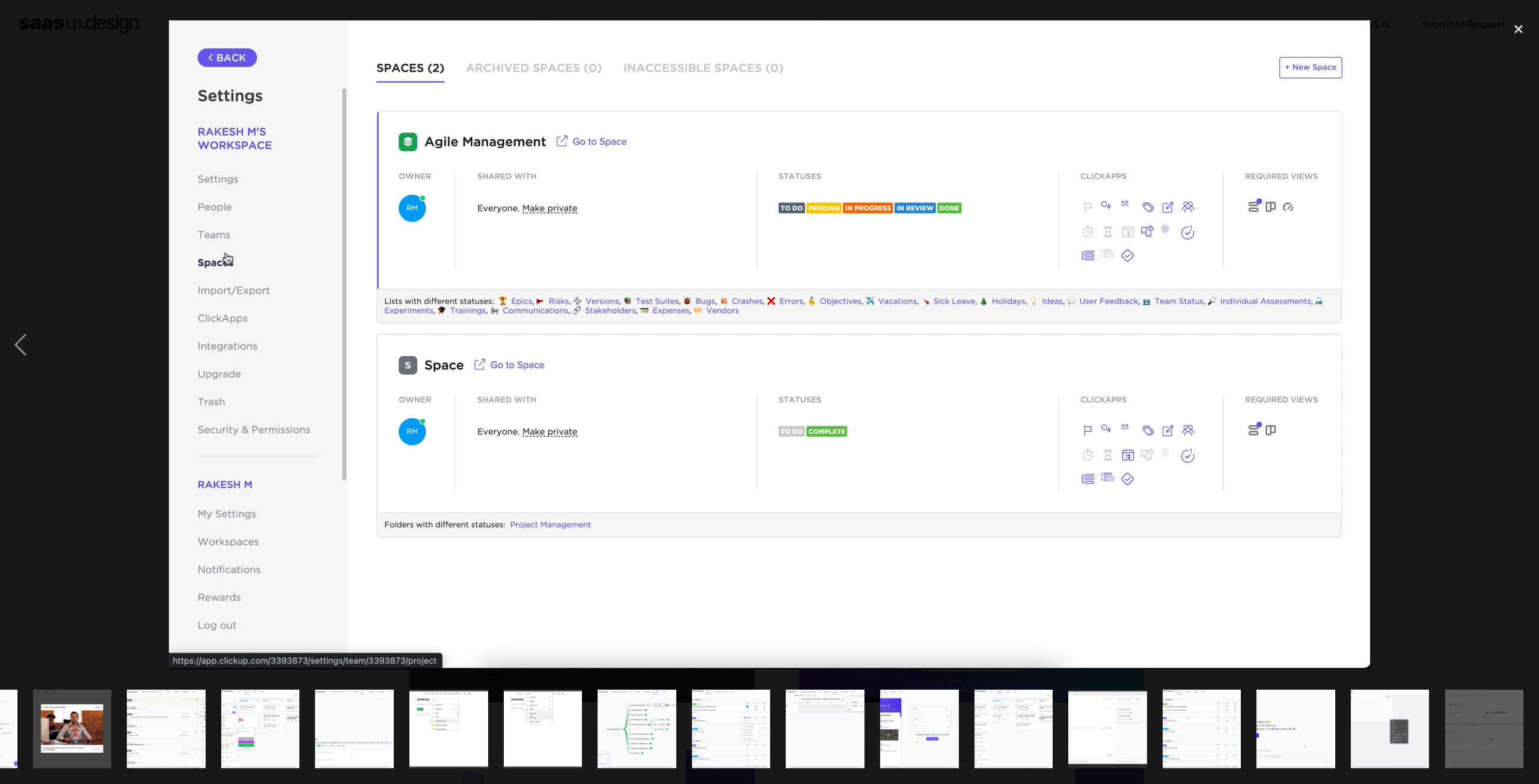
click at [1514, 353] on div "next image" at bounding box center [1518, 345] width 41 height 658
click at [1519, 36] on div "close lightbox" at bounding box center [1518, 28] width 41 height 27
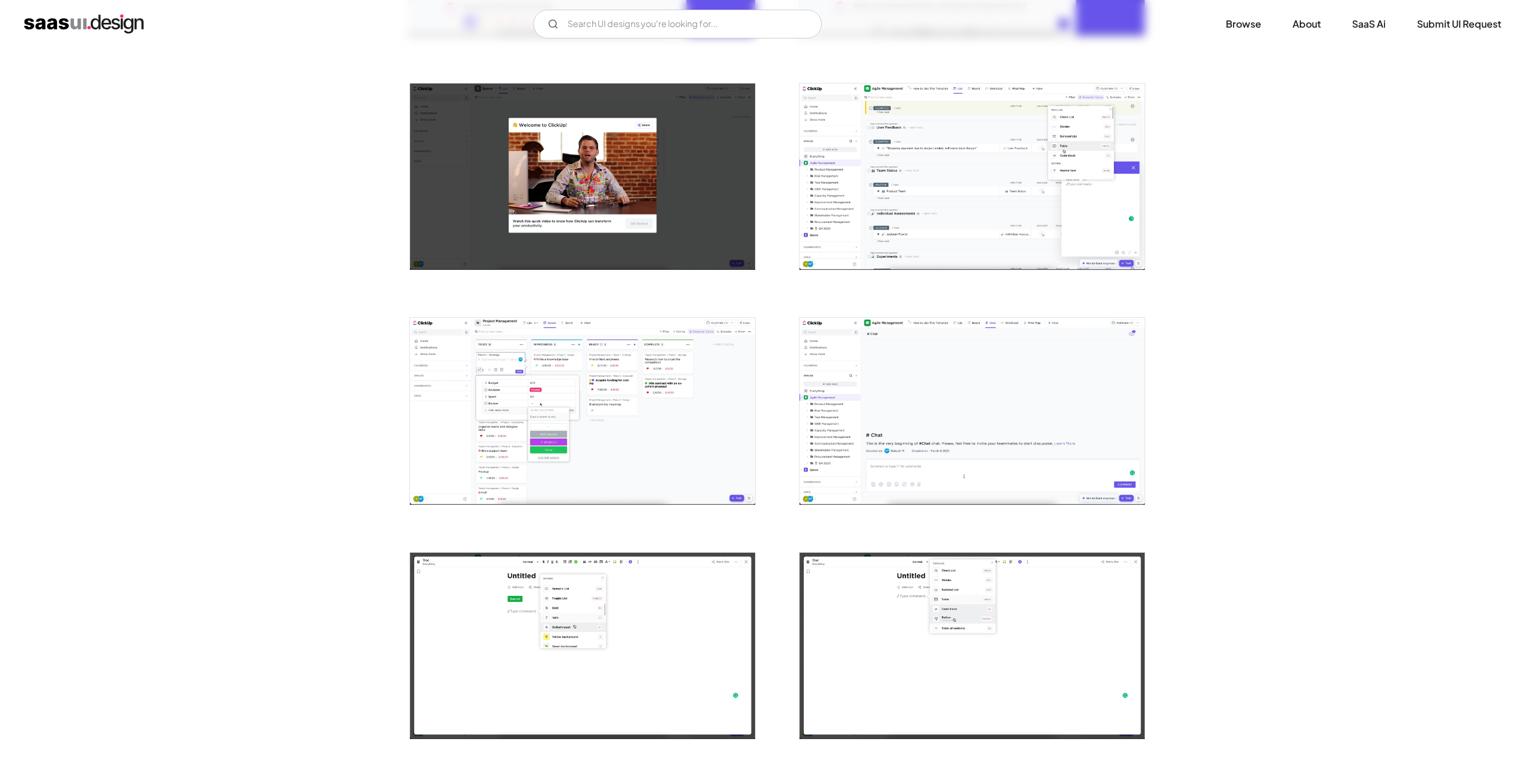
scroll to position [601, 0]
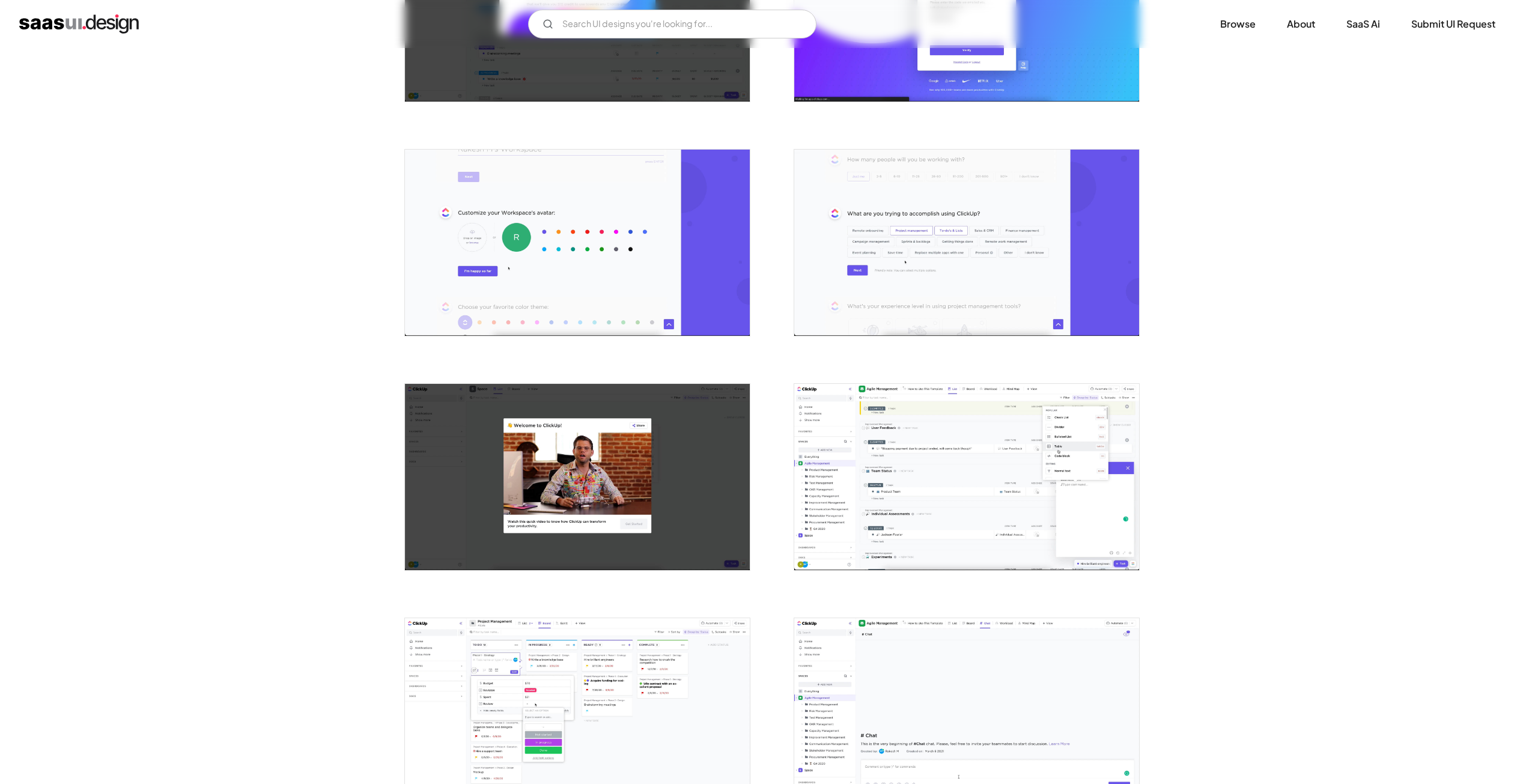
click at [567, 254] on img "open lightbox" at bounding box center [577, 243] width 345 height 186
